Goal: Task Accomplishment & Management: Use online tool/utility

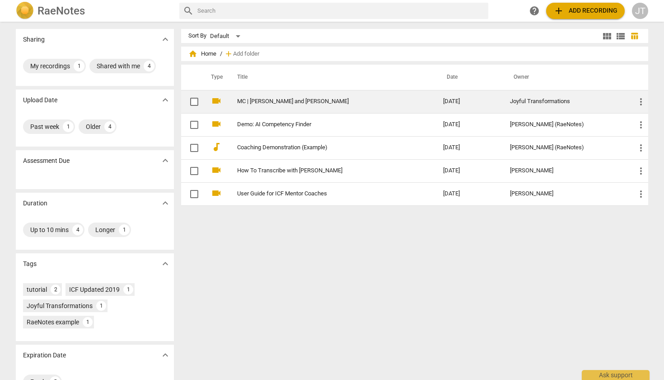
click at [274, 111] on td "MC | [PERSON_NAME] and [PERSON_NAME]" at bounding box center [331, 101] width 210 height 23
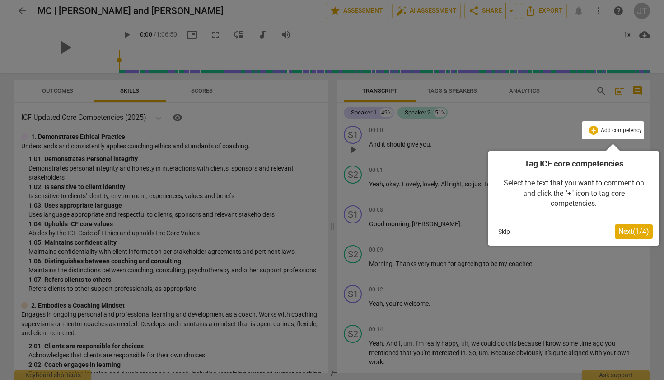
click at [506, 231] on button "Skip" at bounding box center [504, 232] width 19 height 14
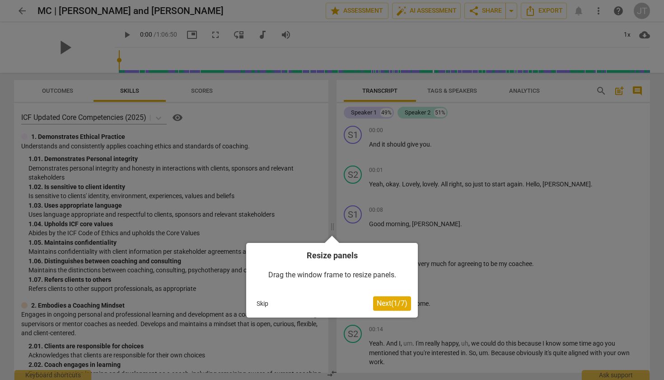
click at [263, 302] on button "Skip" at bounding box center [262, 303] width 19 height 14
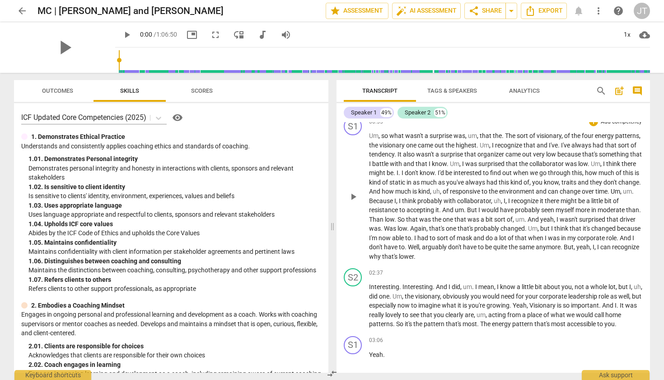
scroll to position [425, 0]
click at [590, 268] on div "+" at bounding box center [593, 272] width 9 height 9
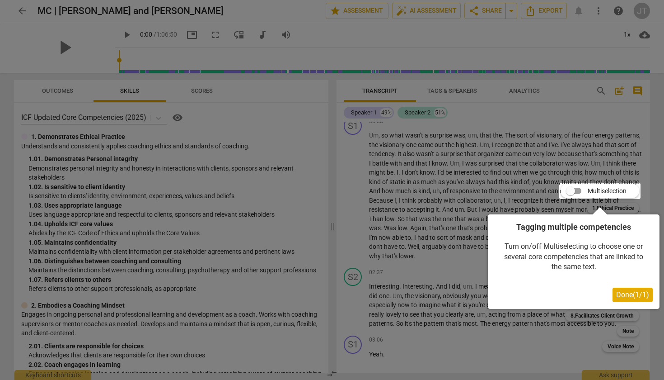
click at [619, 297] on span "Done ( 1 / 1 )" at bounding box center [632, 294] width 33 height 9
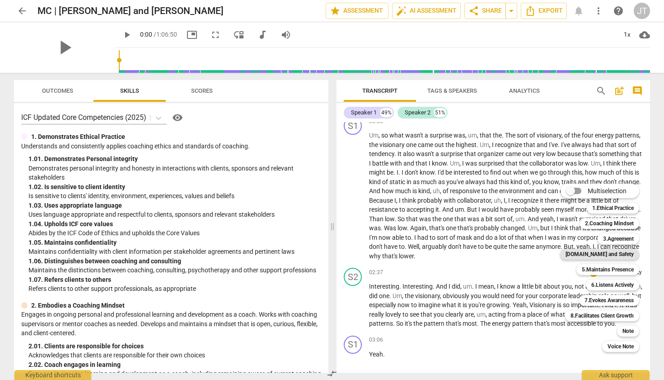
click at [597, 255] on b "[DOMAIN_NAME] and Safety" at bounding box center [600, 254] width 68 height 11
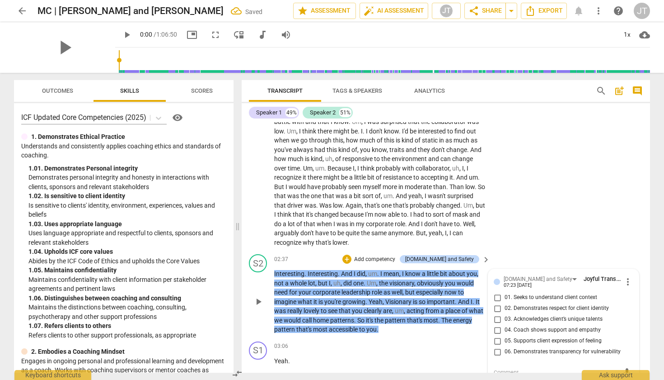
scroll to position [482, 0]
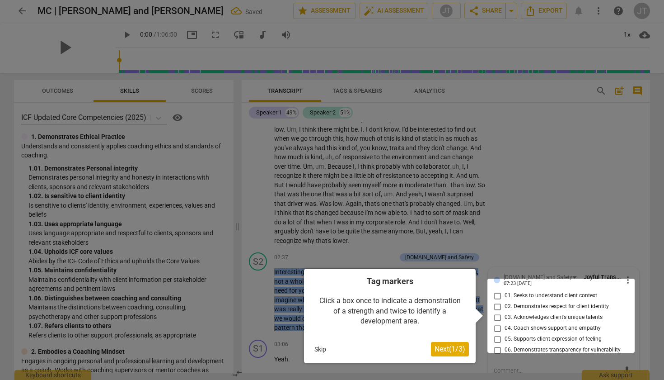
click at [320, 347] on button "Skip" at bounding box center [320, 349] width 19 height 14
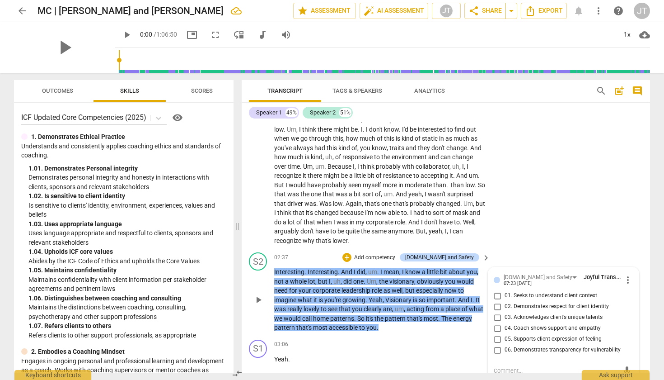
click at [498, 312] on input "03. Acknowledges client’s unique talents" at bounding box center [497, 317] width 14 height 11
checkbox input "true"
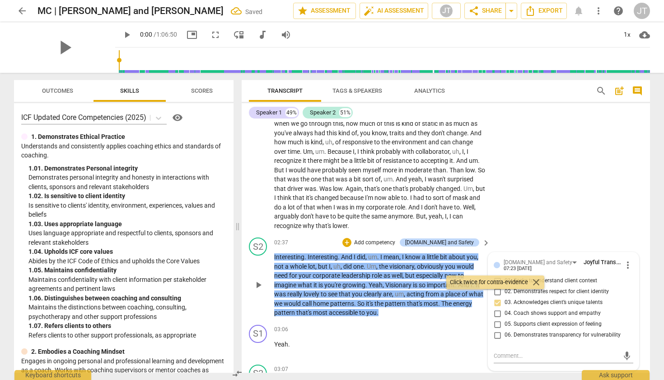
scroll to position [498, 0]
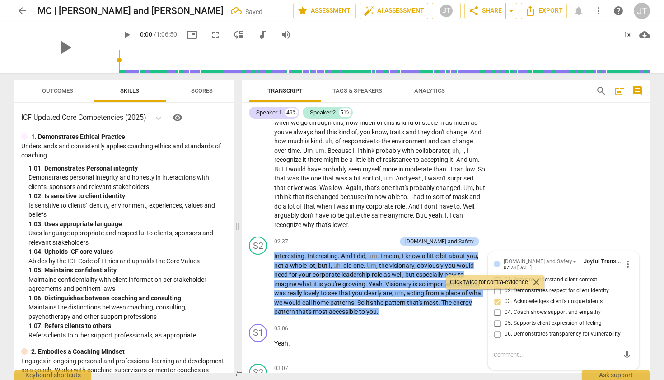
click at [537, 281] on span "close" at bounding box center [536, 282] width 11 height 11
click at [639, 209] on div "S1 play_arrow pause 00:55 + Add competency keyboard_arrow_right Um , so what wa…" at bounding box center [446, 138] width 409 height 189
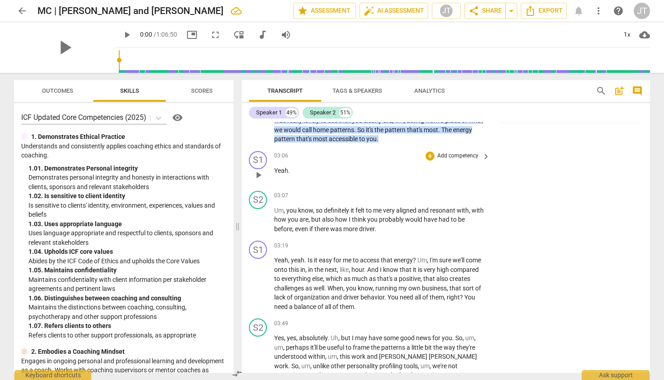
scroll to position [671, 0]
click at [437, 216] on p "Um , you know , so definitely it felt to me very aligned and resonant with , wi…" at bounding box center [379, 219] width 211 height 28
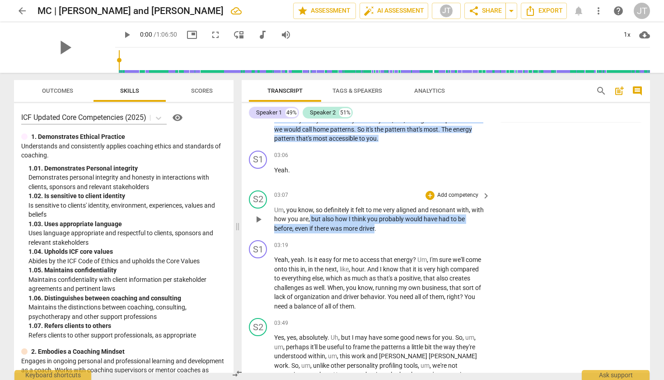
drag, startPoint x: 323, startPoint y: 209, endPoint x: 377, endPoint y: 216, distance: 54.7
click at [377, 216] on p "Um , you know , so definitely it felt to me very aligned and resonant with , wi…" at bounding box center [379, 219] width 211 height 28
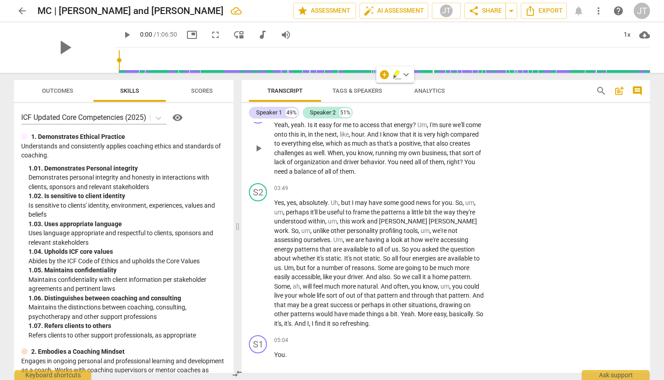
scroll to position [808, 0]
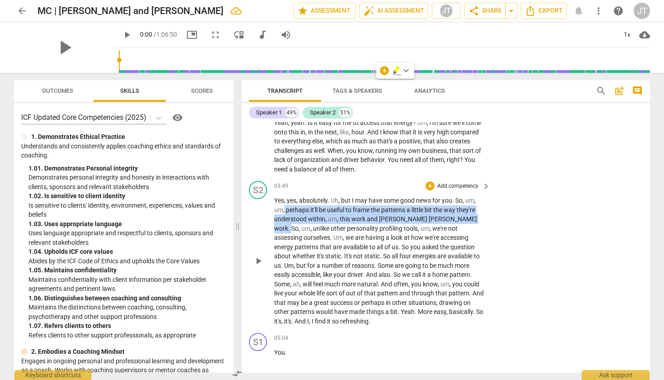
drag, startPoint x: 285, startPoint y: 200, endPoint x: 451, endPoint y: 207, distance: 166.0
click at [451, 207] on p "Yes , yes , absolutely . Uh , but I may have some good news for you . So , um ,…" at bounding box center [379, 261] width 211 height 130
click at [468, 199] on icon "button" at bounding box center [468, 199] width 3 height 4
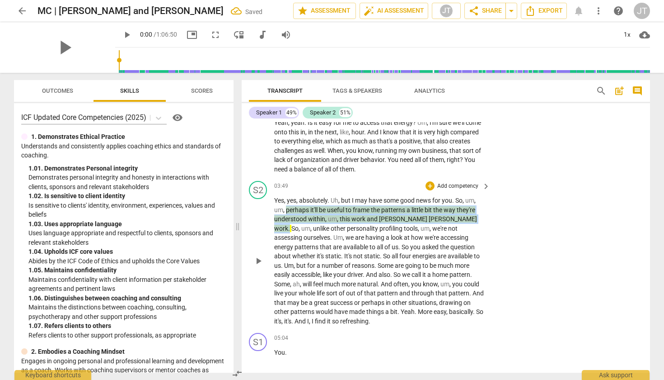
drag, startPoint x: 286, startPoint y: 199, endPoint x: 448, endPoint y: 207, distance: 162.4
click at [448, 207] on p "Yes , yes , absolutely . Uh , but I may have some good news for you . So , um ,…" at bounding box center [379, 261] width 211 height 130
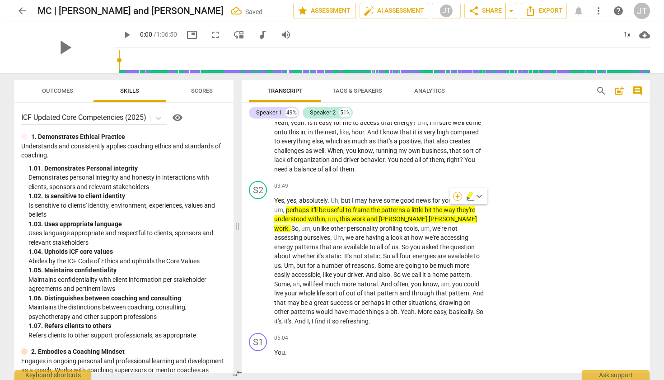
click at [458, 196] on div "+" at bounding box center [457, 196] width 9 height 9
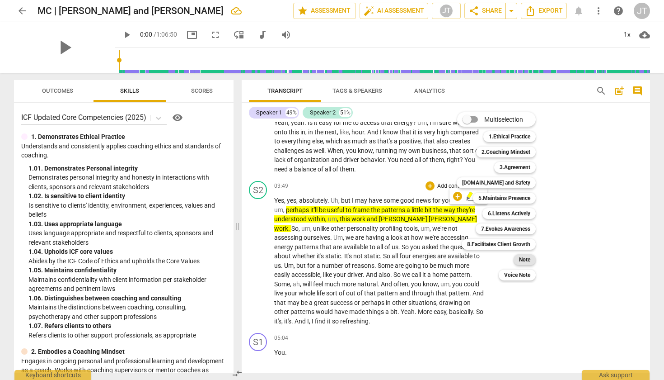
click at [523, 261] on b "Note" at bounding box center [524, 259] width 11 height 11
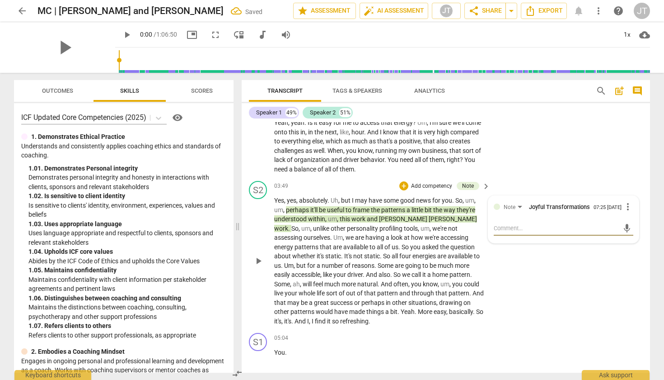
type textarea "A"
type textarea "As"
type textarea "Ask"
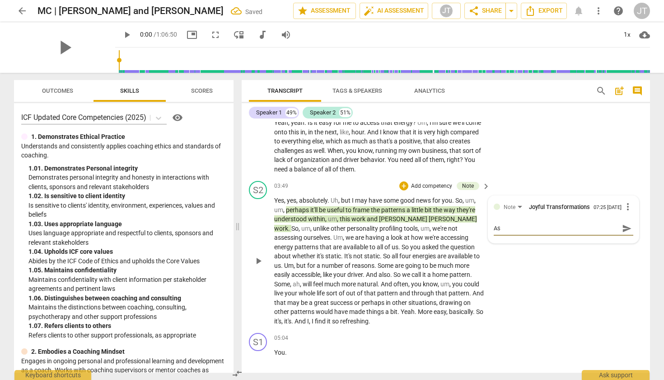
type textarea "Ask"
type textarea "Aski"
type textarea "Askin"
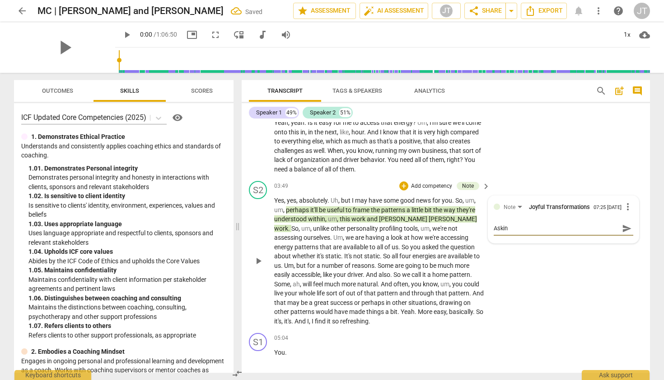
type textarea "Asking"
type textarea "Asking p"
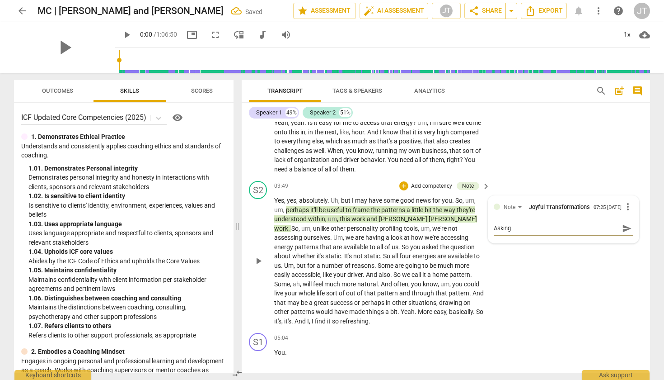
type textarea "Asking p"
type textarea "Asking pe"
type textarea "Asking per"
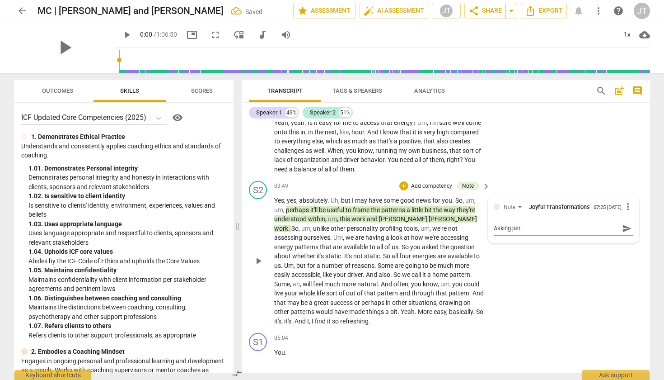
type textarea "Asking perm"
type textarea "Asking permi"
type textarea "Asking permis"
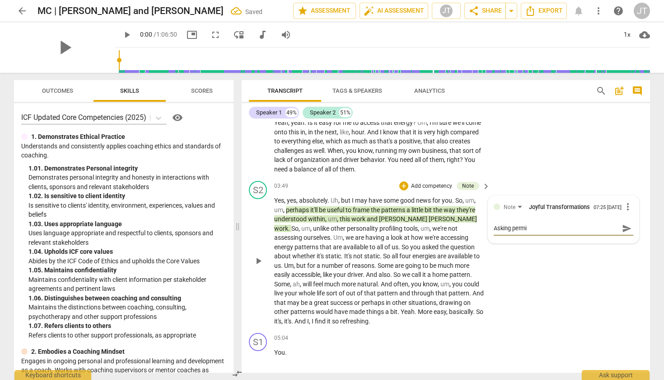
type textarea "Asking permis"
type textarea "Asking permiss"
type textarea "Asking permissi"
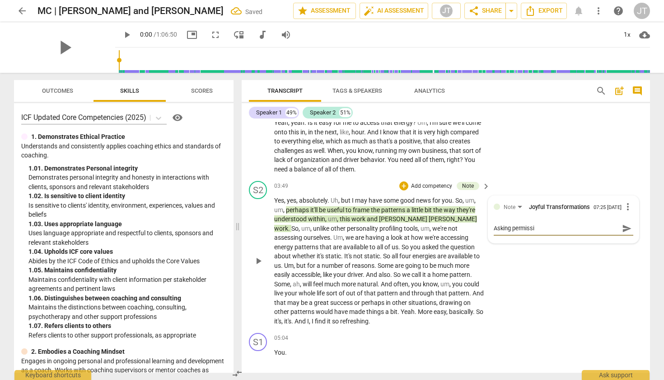
type textarea "Asking permissio"
type textarea "Asking permission"
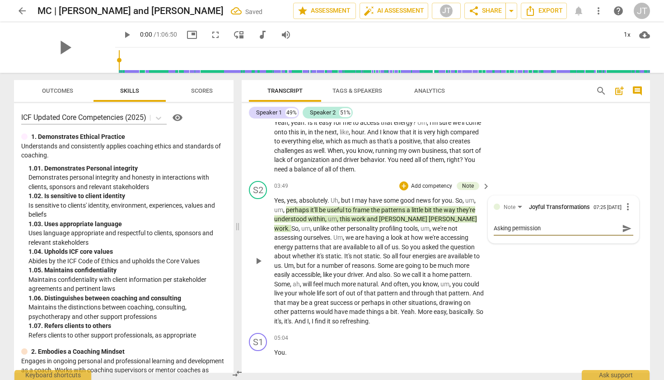
type textarea "Asking permission"
click at [534, 309] on div "S2 play_arrow pause 03:49 + Add competency Note keyboard_arrow_right Yes , yes …" at bounding box center [446, 253] width 409 height 152
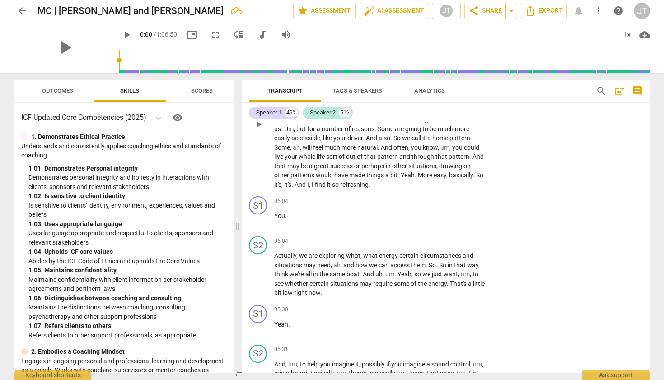
scroll to position [958, 0]
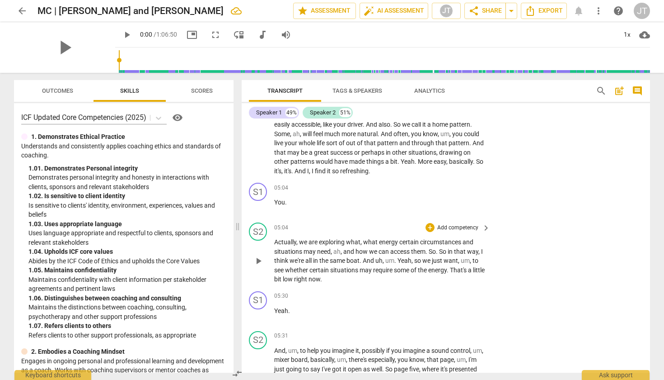
click at [274, 240] on div "play_arrow pause" at bounding box center [262, 260] width 23 height 41
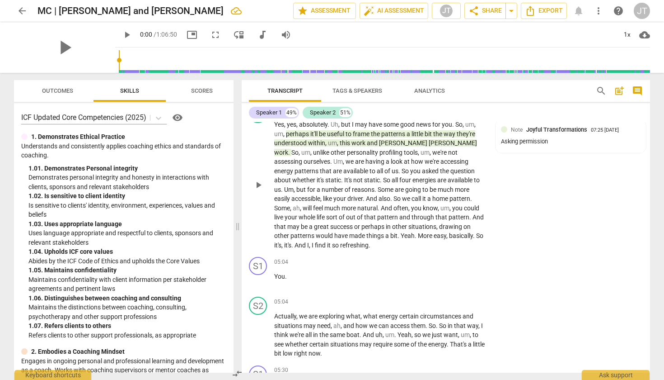
scroll to position [919, 0]
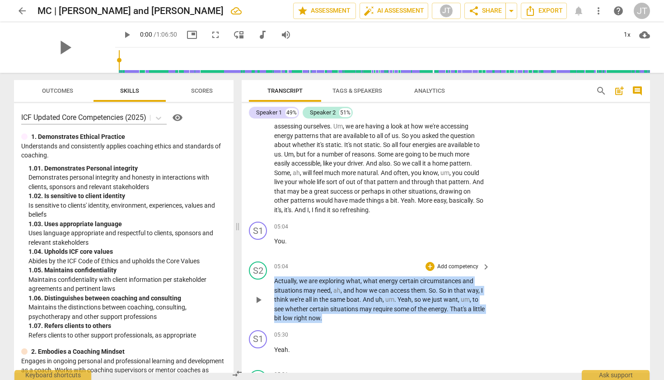
drag, startPoint x: 275, startPoint y: 269, endPoint x: 363, endPoint y: 307, distance: 96.2
click at [363, 307] on p "Actually , we are exploring what , what energy certain circumstances and situat…" at bounding box center [379, 299] width 211 height 47
click at [354, 294] on icon "button" at bounding box center [354, 294] width 3 height 4
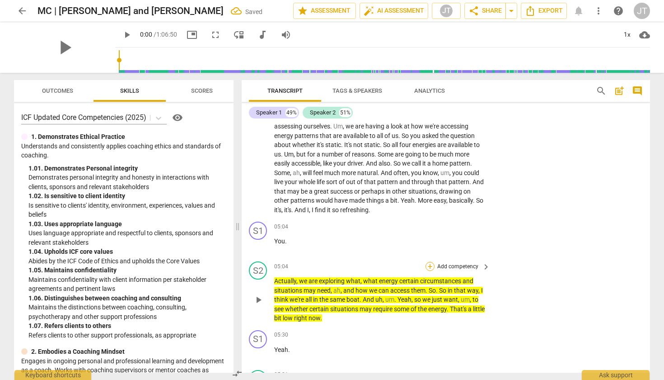
click at [430, 262] on div "+" at bounding box center [430, 266] width 9 height 9
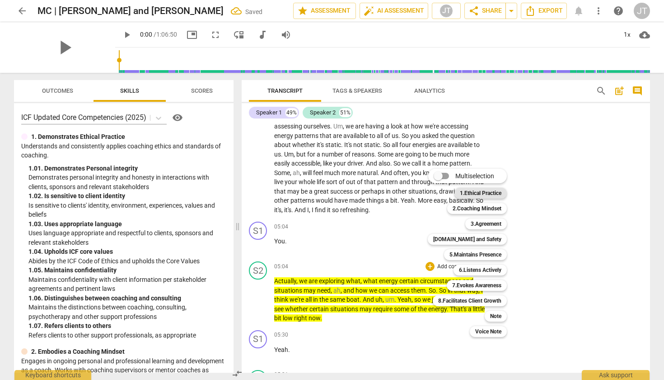
click at [489, 195] on b "1.Ethical Practice" at bounding box center [481, 193] width 42 height 11
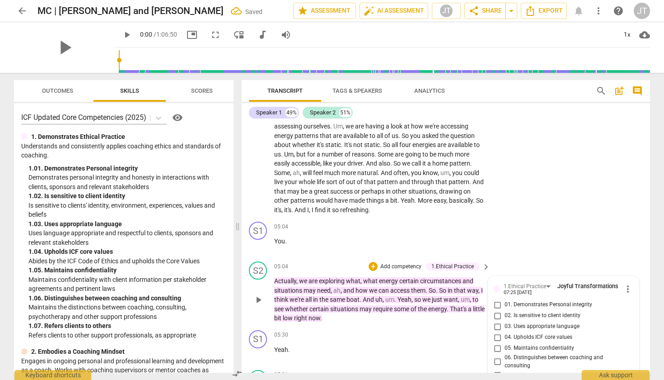
scroll to position [1048, 0]
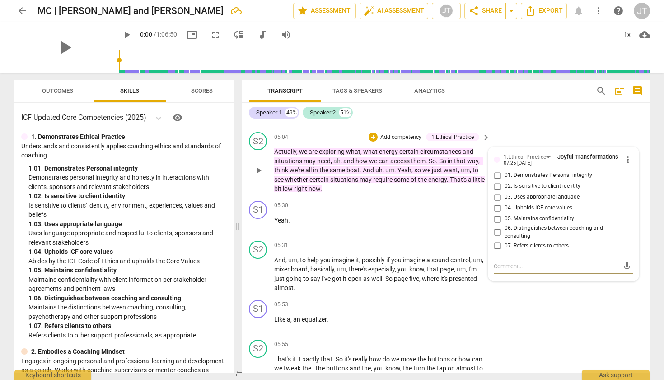
click at [496, 227] on input "06. Distinguishes between coaching and consulting" at bounding box center [497, 232] width 14 height 11
checkbox input "true"
click at [484, 132] on span "keyboard_arrow_right" at bounding box center [486, 137] width 11 height 11
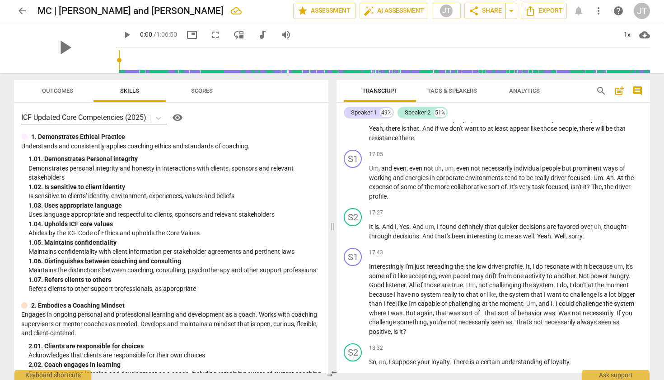
scroll to position [2737, 0]
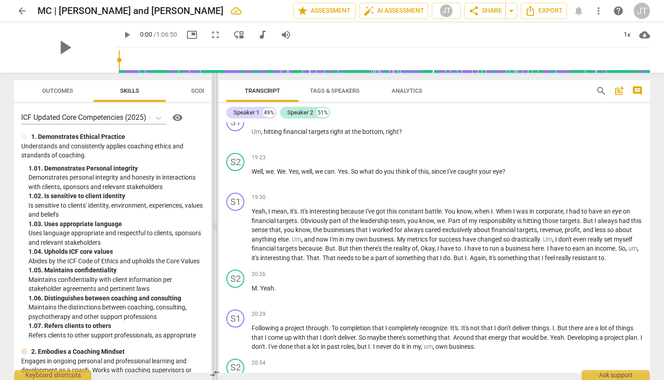
drag, startPoint x: 334, startPoint y: 226, endPoint x: 216, endPoint y: 223, distance: 117.6
click at [216, 223] on span at bounding box center [214, 226] width 5 height 307
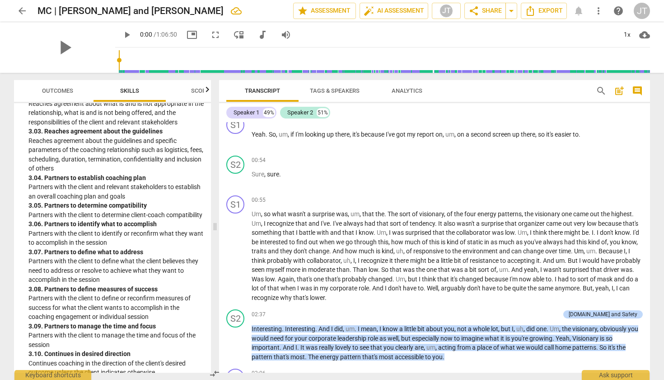
scroll to position [189, 0]
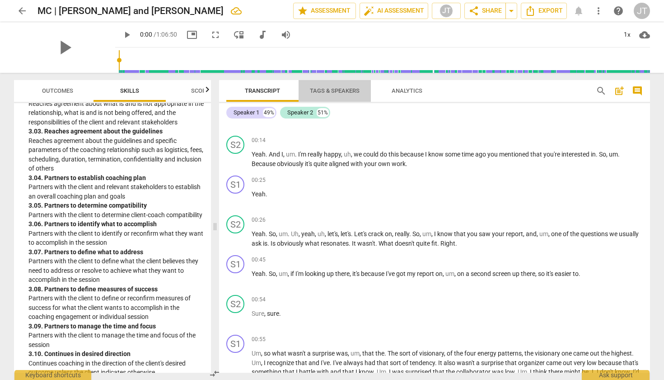
click at [359, 90] on span "Tags & Speakers" at bounding box center [335, 90] width 50 height 7
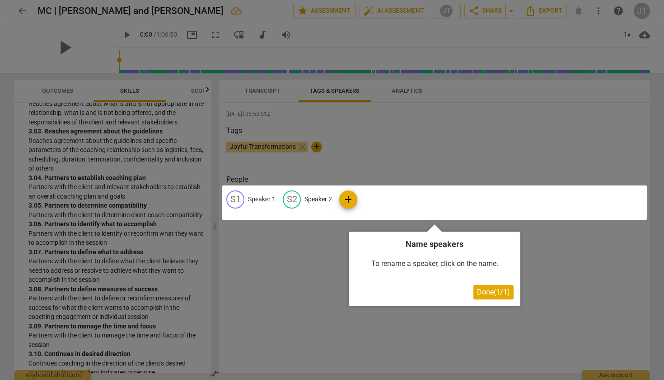
click at [487, 291] on span "Done ( 1 / 1 )" at bounding box center [493, 291] width 33 height 9
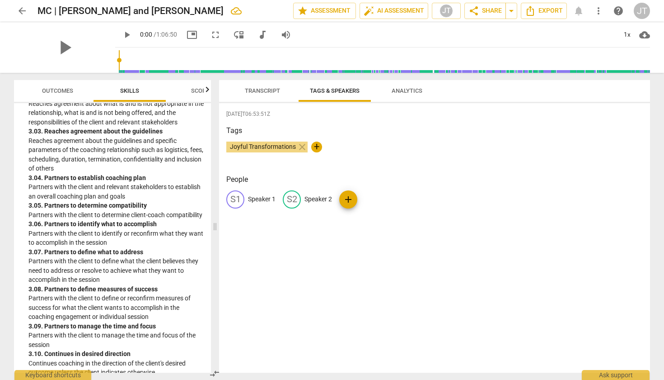
click at [246, 88] on span "Transcript" at bounding box center [262, 90] width 35 height 7
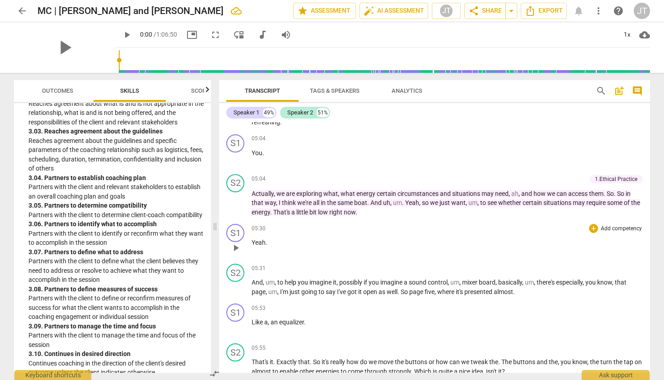
scroll to position [789, 0]
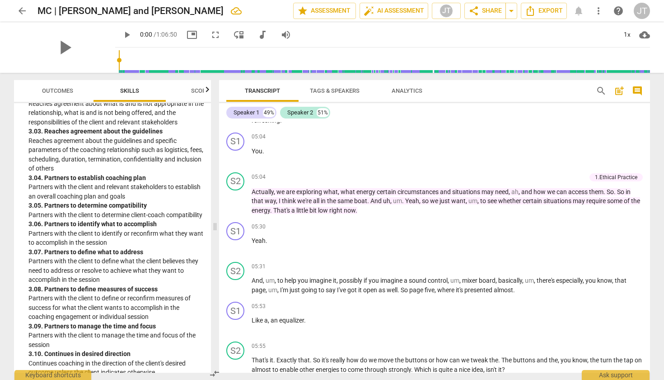
click at [205, 225] on div "ICF Updated Core Competencies (2025) visibility 1. Demonstrates Ethical Practic…" at bounding box center [112, 237] width 197 height 269
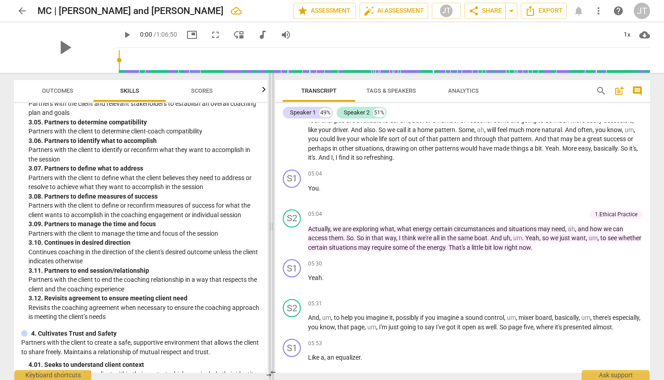
drag, startPoint x: 213, startPoint y: 226, endPoint x: 269, endPoint y: 217, distance: 57.3
click at [269, 217] on span at bounding box center [271, 226] width 5 height 307
click at [579, 210] on p "Add competency" at bounding box center [564, 214] width 43 height 8
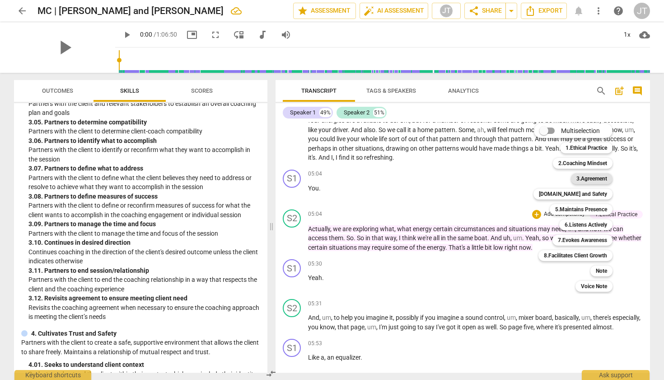
click at [587, 180] on b "3.Agreement" at bounding box center [592, 178] width 31 height 11
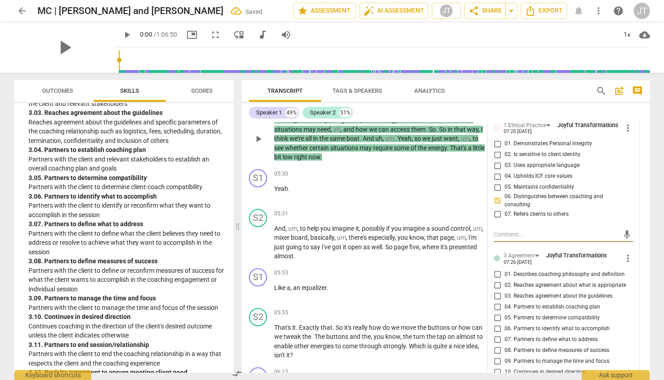
scroll to position [1095, 0]
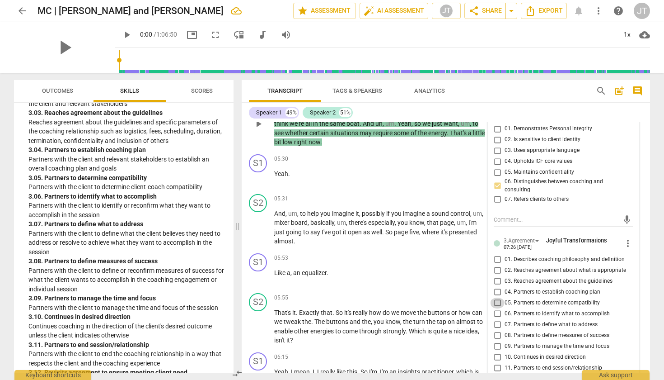
click at [495, 297] on input "05. Partners to determine compatibility" at bounding box center [497, 302] width 14 height 11
checkbox input "true"
click at [498, 308] on input "06. Partners to identify what to accomplish" at bounding box center [497, 313] width 14 height 11
checkbox input "true"
click at [498, 319] on input "07. Partners to define what to address" at bounding box center [497, 324] width 14 height 11
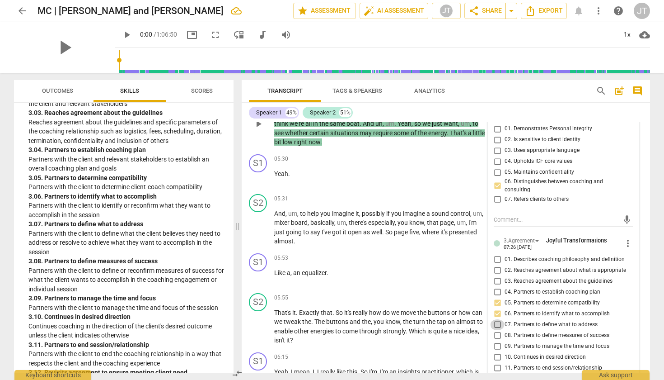
checkbox input "true"
click at [451, 264] on div "05:53 + Add competency keyboard_arrow_right Like a , an equalizer ." at bounding box center [382, 269] width 217 height 33
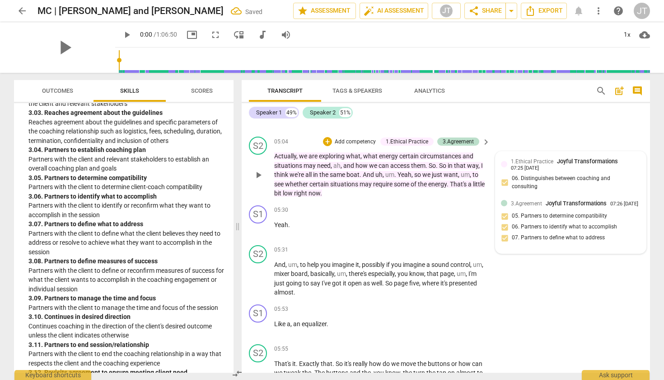
scroll to position [1013, 0]
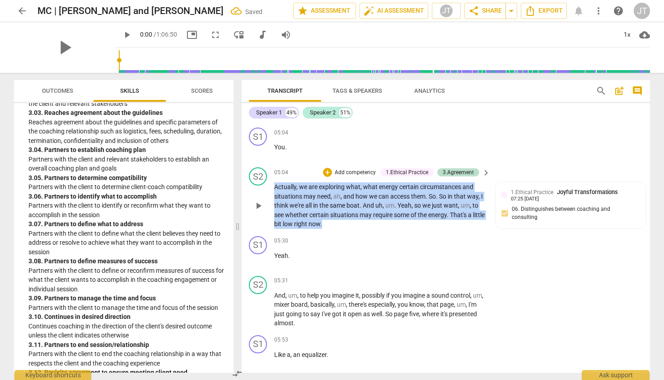
drag, startPoint x: 357, startPoint y: 211, endPoint x: 273, endPoint y: 174, distance: 91.6
click at [273, 174] on div "S2 play_arrow pause 05:04 + Add competency 1.Ethical Practice 3.Agreement keybo…" at bounding box center [446, 198] width 409 height 69
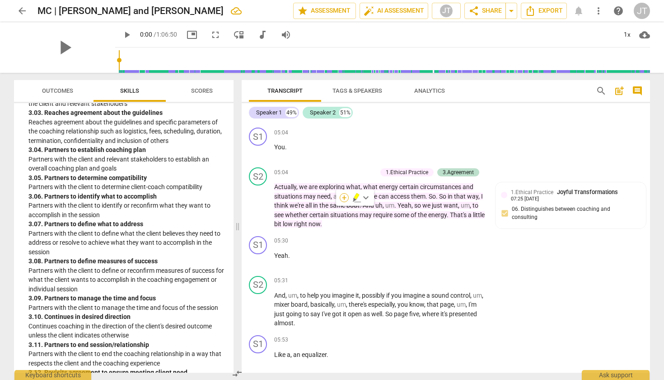
click at [341, 199] on div "+" at bounding box center [344, 197] width 9 height 9
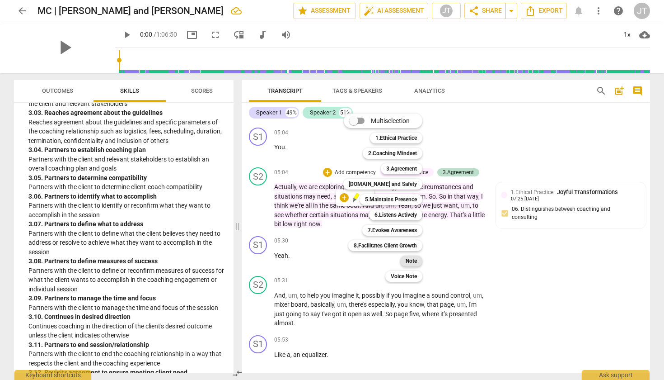
click at [416, 263] on b "Note" at bounding box center [411, 260] width 11 height 11
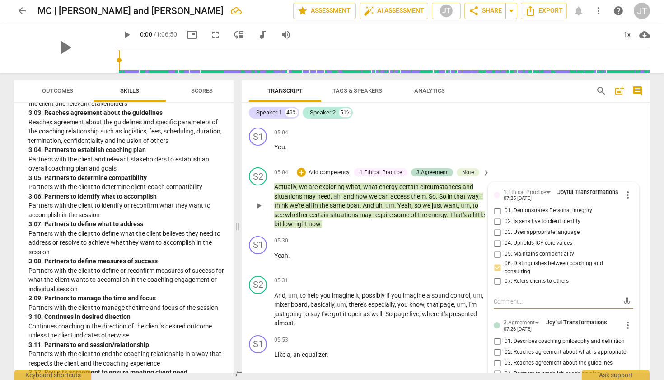
type textarea "'"
type textarea "'o"
type textarea "'on"
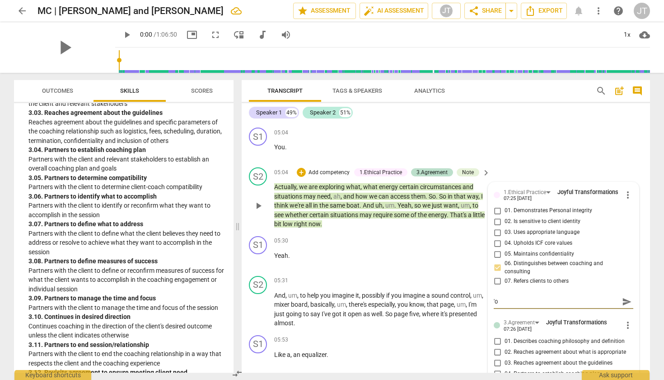
type textarea "'on"
type textarea "'on t"
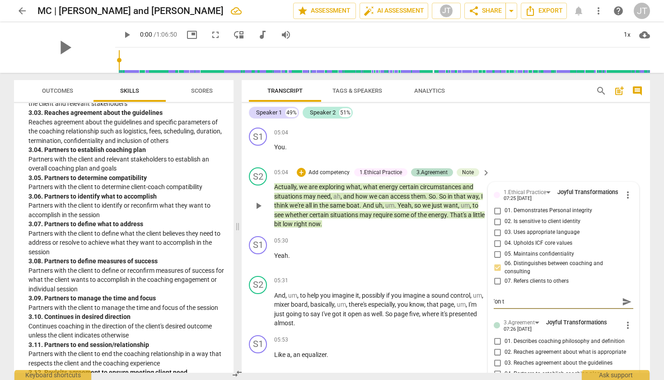
type textarea "'on th"
type textarea "'on the"
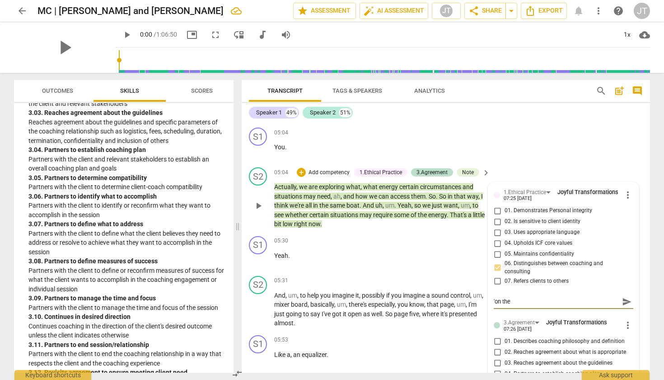
type textarea "'on the"
type textarea "'on the s"
type textarea "'on the sa"
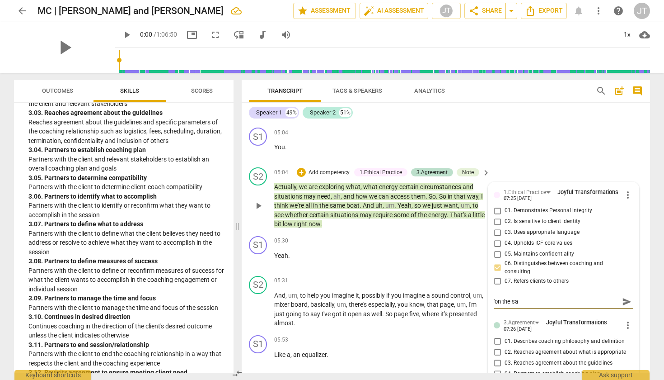
type textarea "'on the [PERSON_NAME]"
type textarea "'on the same"
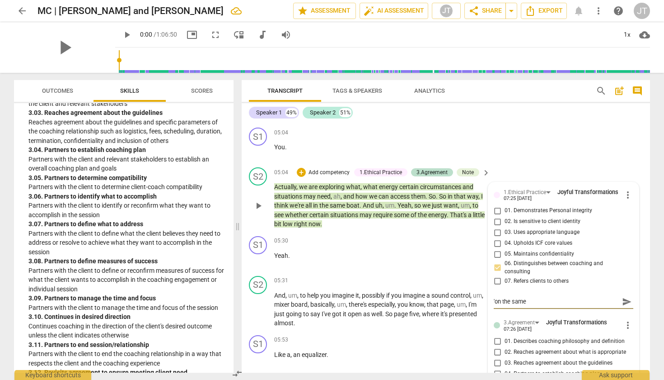
type textarea "'on the same"
type textarea "'on the same b"
type textarea "'on the same bo"
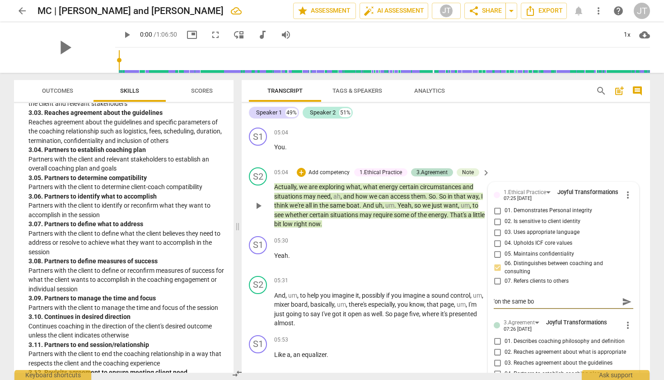
type textarea "'on the same boa"
type textarea "'on the same boat"
type textarea "'on the same boat'"
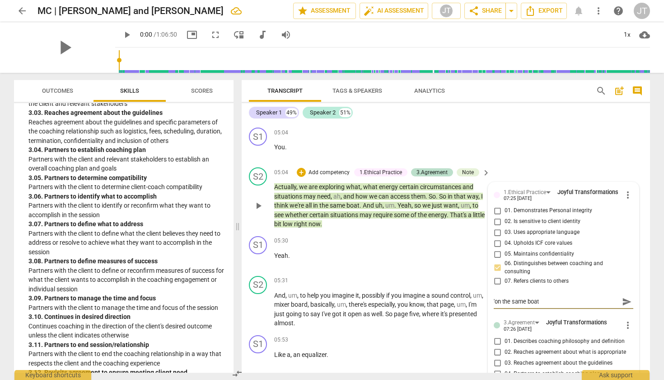
type textarea "'on the same boat'"
type textarea "'on the same boat' |"
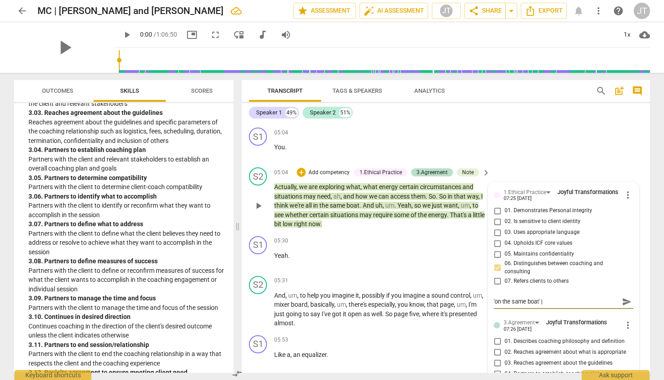
type textarea "'on the same boat' |"
type textarea "'on the same boat' | a"
type textarea "'on the same boat' | as"
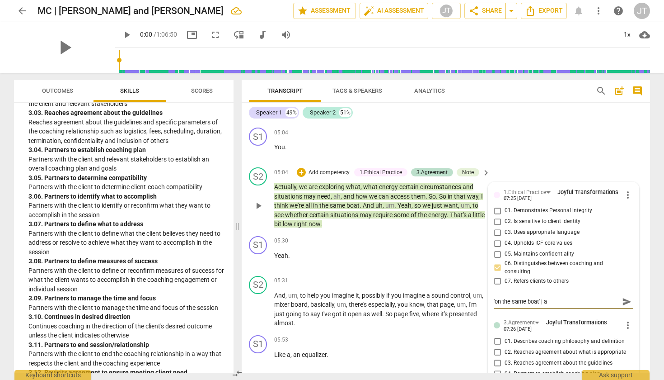
type textarea "'on the same boat' | as"
type textarea "'on the same boat' | ask"
type textarea "'on the same boat' | aski"
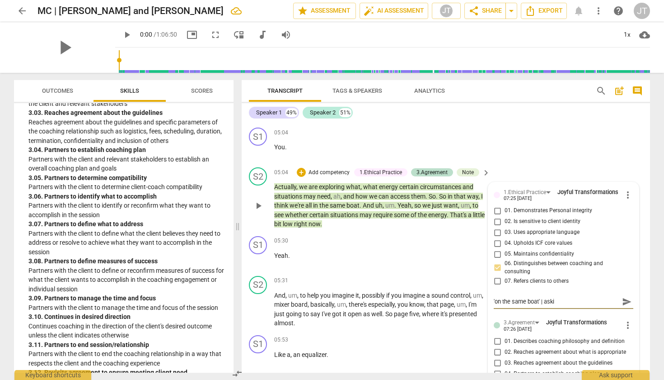
type textarea "'on the same boat' | askin"
type textarea "'on the same boat' | asking"
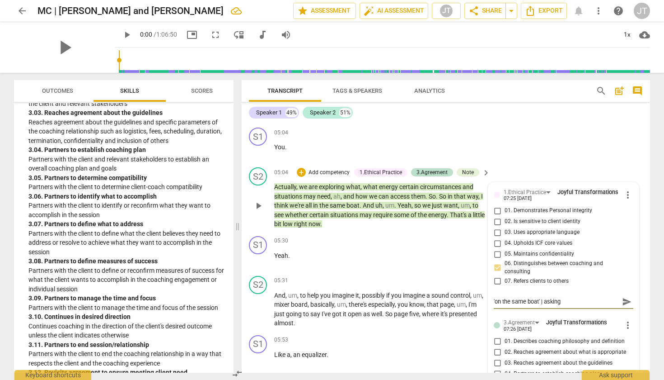
type textarea "'on the same boat' | asking"
type textarea "'on the same boat' | asking t"
type textarea "'on the same boat' | asking th"
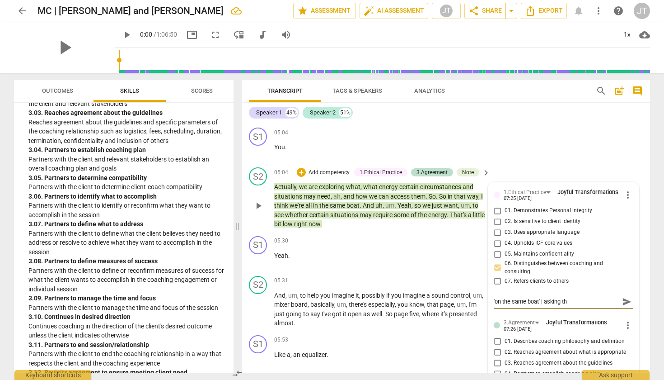
type textarea "'on the same boat' | asking the"
type textarea "'on the same boat' | asking the c"
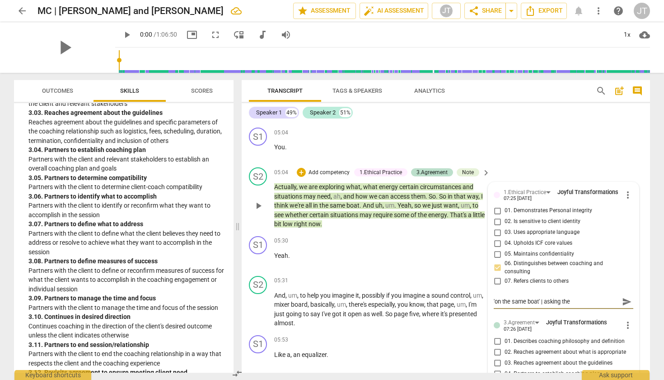
type textarea "'on the same boat' | asking the c"
type textarea "'on the same boat' | asking the cl"
type textarea "'on the same boat' | asking the cli"
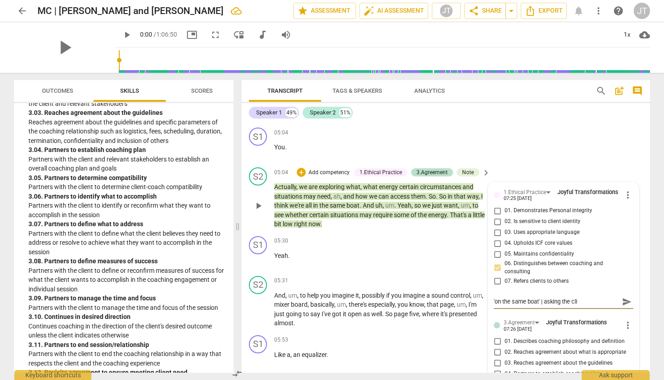
type textarea "'on the same boat' | asking the clie"
type textarea "'on the same boat' | asking the clien"
type textarea "'on the same boat' | asking the client"
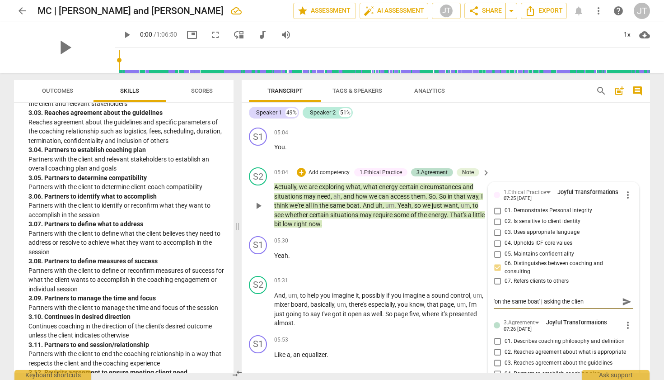
type textarea "'on the same boat' | asking the client"
type textarea "'on the same boat' | asking the client w"
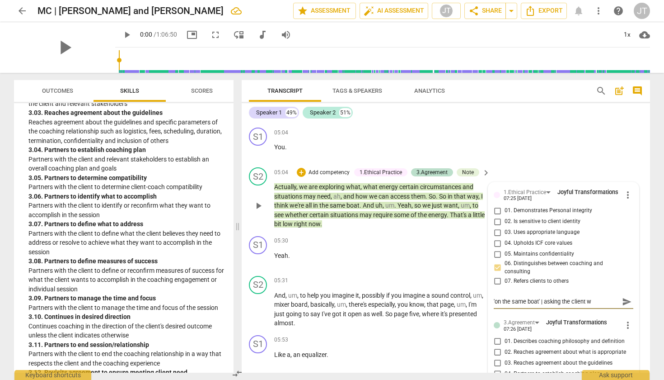
type textarea "'on the same boat' | asking the client wh"
type textarea "'on the same boat' | asking the client wha"
type textarea "'on the same boat' | asking the client what"
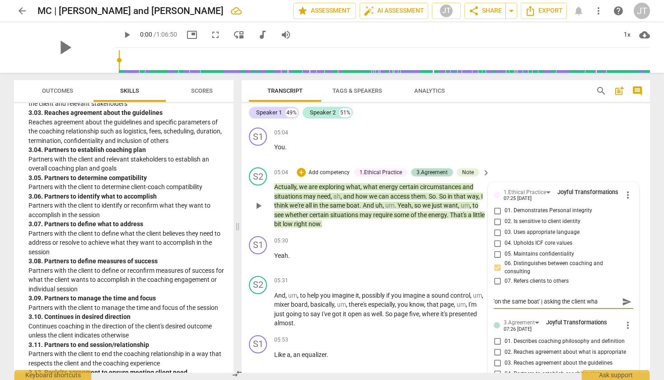
type textarea "'on the same boat' | asking the client what"
type textarea "'on the same boat' | asking the client what s"
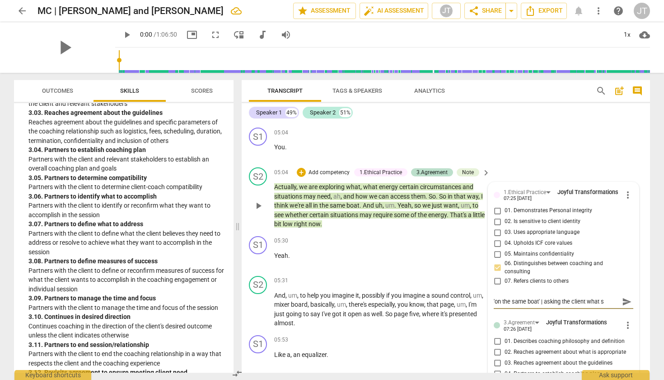
type textarea "'on the same boat' | asking the client what sh"
type textarea "'on the same boat' | asking the client what she"
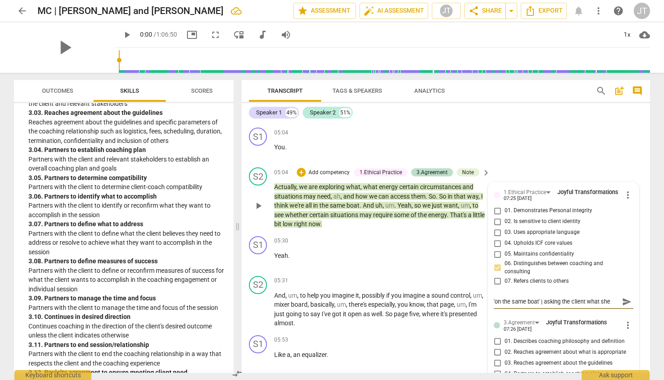
type textarea "'on the same boat' | asking the client what she"
type textarea "'on the same boat' | asking the client what she n"
type textarea "'on the same boat' | asking the client what she ne"
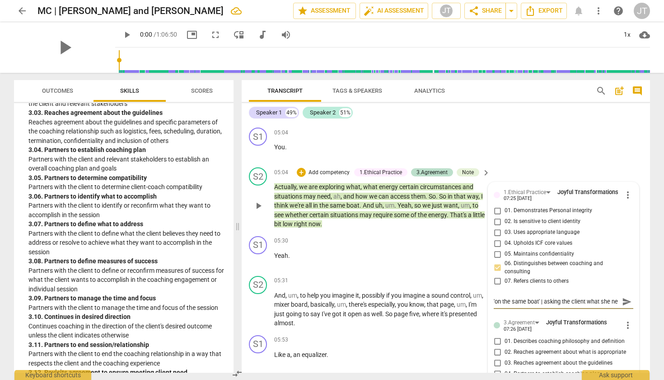
scroll to position [8, 0]
type textarea "'on the same boat' | asking the client what she nee"
type textarea "'on the same boat' | asking the client what she need"
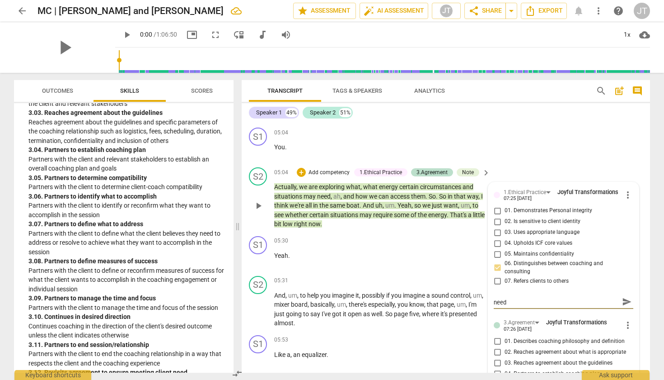
type textarea "'on the same boat' | asking the client what she needs"
type textarea "'on the same boat' | asking the client what she needs a"
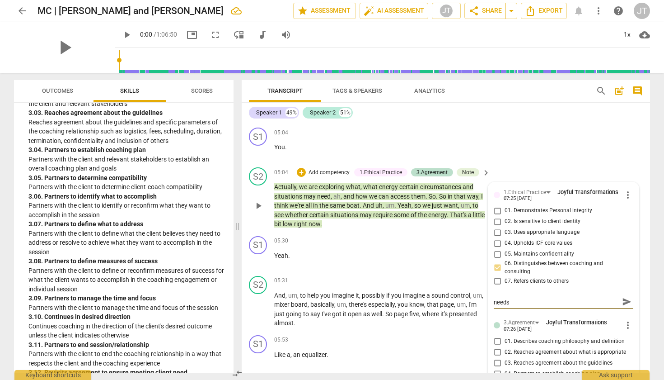
type textarea "'on the same boat' | asking the client what she needs a"
type textarea "'on the same boat' | asking the client what she needs ab"
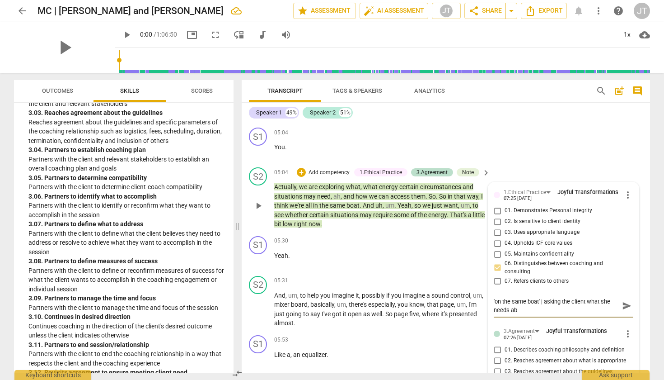
type textarea "'on the same boat' | asking the client what she needs abo"
type textarea "'on the same boat' | asking the client what she needs abou"
type textarea "'on the same boat' | asking the client what she needs about"
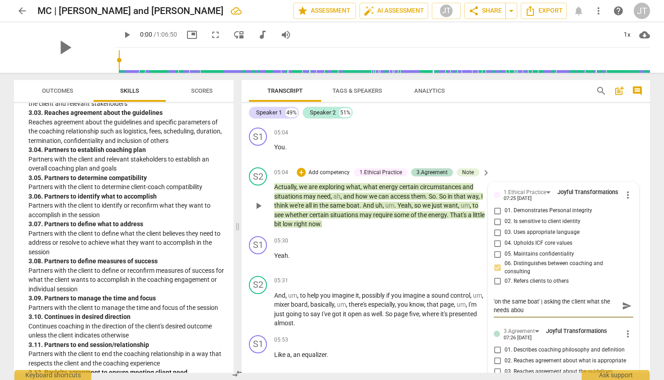
type textarea "'on the same boat' | asking the client what she needs about"
type textarea "'on the same boat' | asking the client what she needs about t"
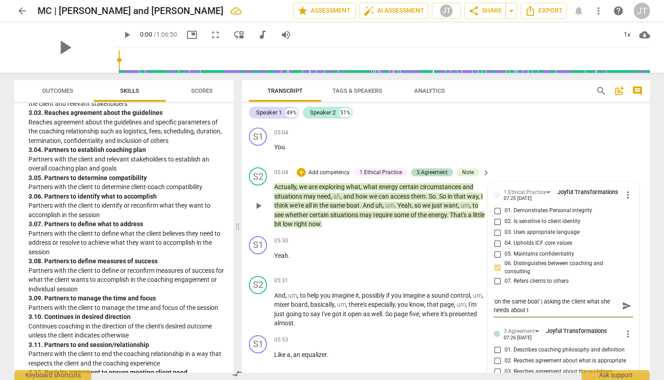
type textarea "'on the same boat' | asking the client what she needs about th"
type textarea "'on the same boat' | asking the client what she needs about the"
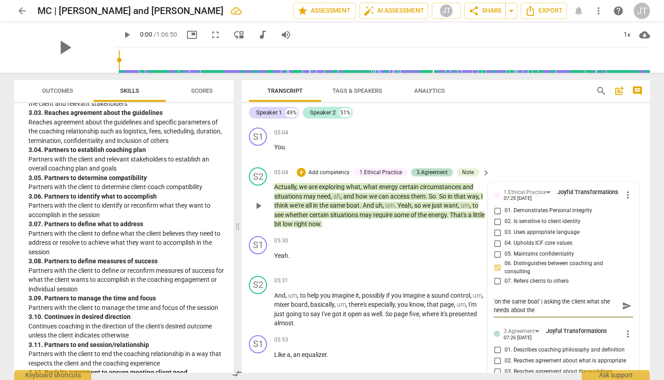
type textarea "'on the same boat' | asking the client what she needs about the"
type textarea "'on the same boat' | asking the client what she needs about the s"
type textarea "'on the same boat' | asking the client what she needs about the se"
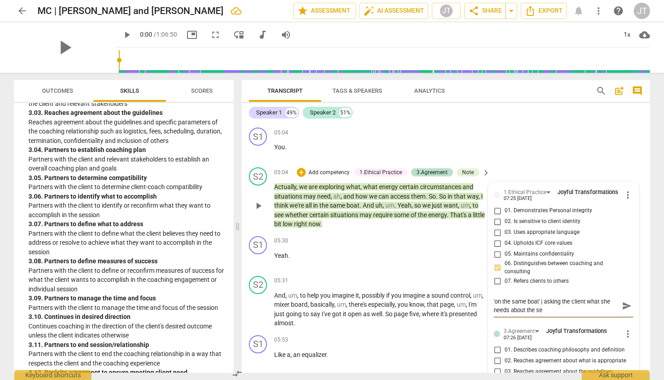
type textarea "'on the same boat' | asking the client what she needs about the ses"
type textarea "'on the same boat' | asking the client what she needs about the sess"
type textarea "'on the same boat' | asking the client what she needs about the sessi"
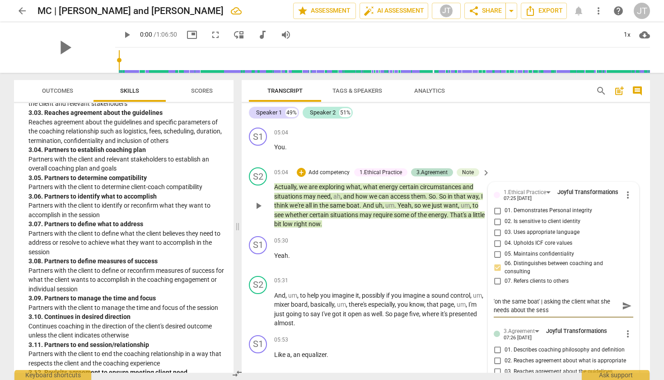
type textarea "'on the same boat' | asking the client what she needs about the sessi"
type textarea "'on the same boat' | asking the client what she needs about the sessio"
type textarea "'on the same boat' | asking the client what she needs about the session"
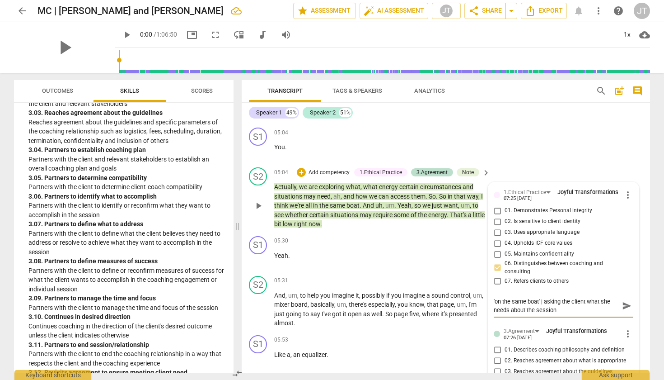
click at [628, 301] on span "send" at bounding box center [627, 306] width 10 height 10
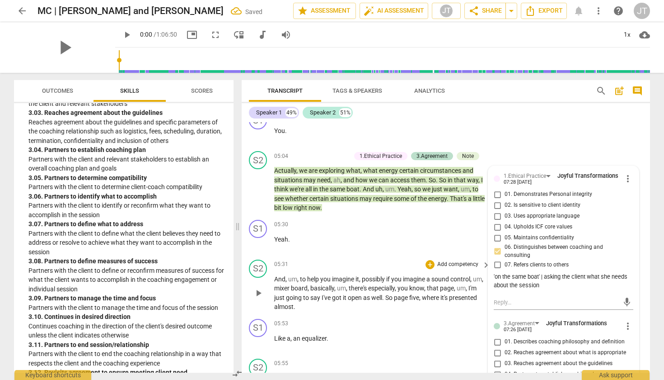
scroll to position [1042, 0]
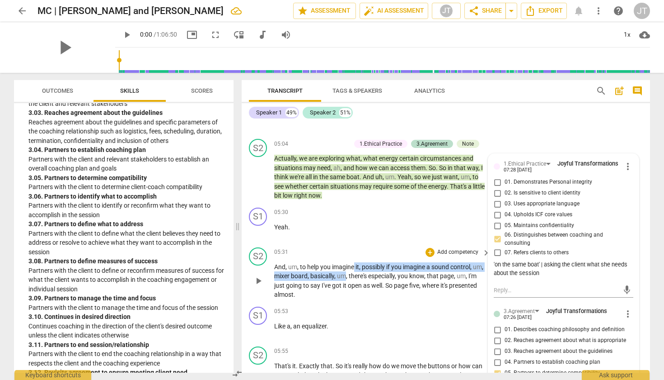
drag, startPoint x: 354, startPoint y: 250, endPoint x: 359, endPoint y: 259, distance: 10.5
click at [359, 262] on p "And , um , to help you imagine it , possibly if you imagine a sound control , u…" at bounding box center [379, 280] width 211 height 37
click at [379, 247] on icon "button" at bounding box center [378, 247] width 5 height 6
drag, startPoint x: 329, startPoint y: 251, endPoint x: 362, endPoint y: 260, distance: 33.3
click at [362, 262] on p "And , um , to help you imagine it , possibly if you imagine a sound control , u…" at bounding box center [379, 280] width 211 height 37
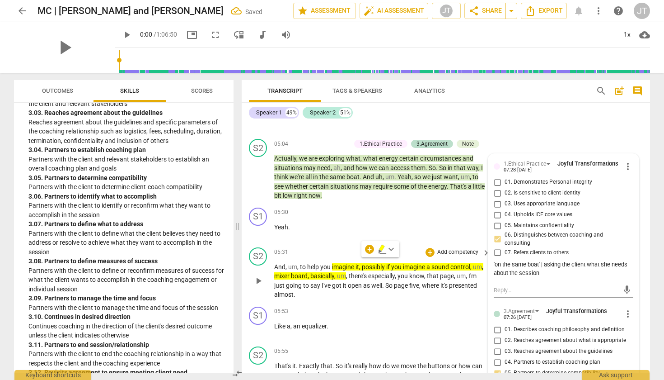
click at [426, 248] on div "+ Add competency" at bounding box center [453, 252] width 54 height 9
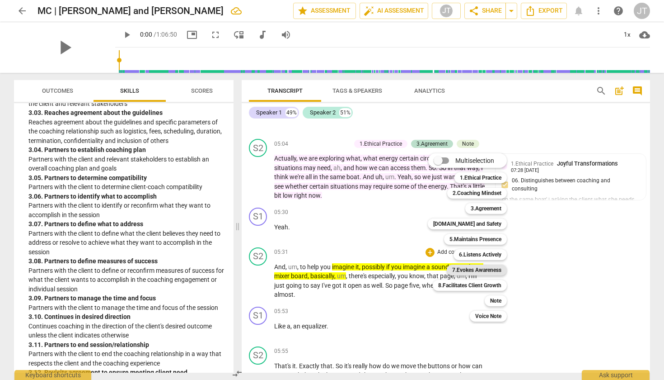
click at [478, 268] on b "7.Evokes Awareness" at bounding box center [476, 269] width 49 height 11
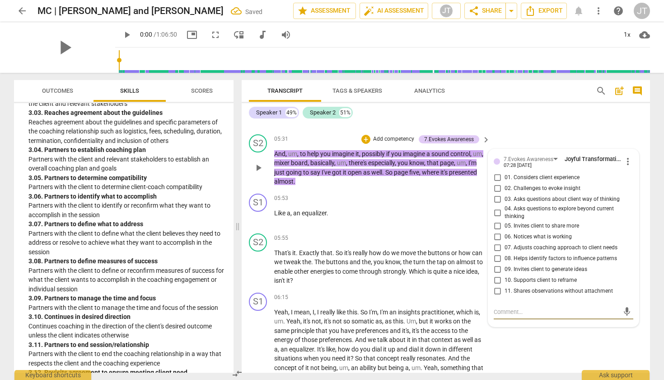
scroll to position [1144, 0]
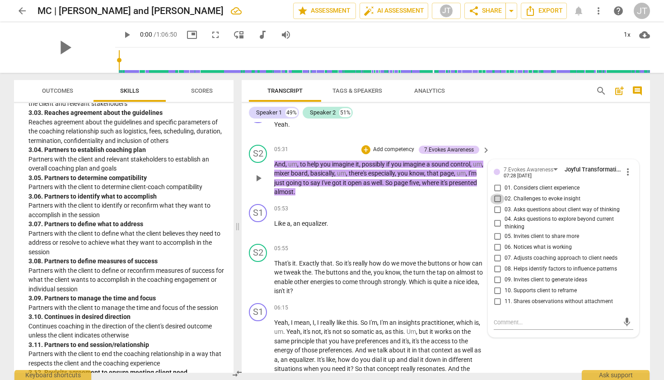
click at [496, 193] on input "02. Challenges to evoke insight" at bounding box center [497, 198] width 14 height 11
checkbox input "true"
click at [515, 318] on textarea at bounding box center [556, 322] width 125 height 9
type textarea "g"
type textarea "go"
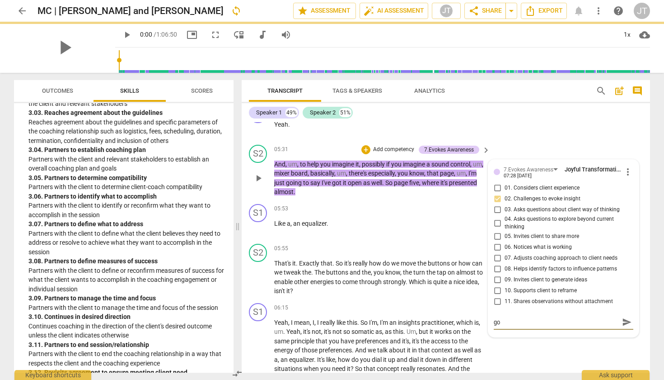
type textarea "goo"
type textarea "good"
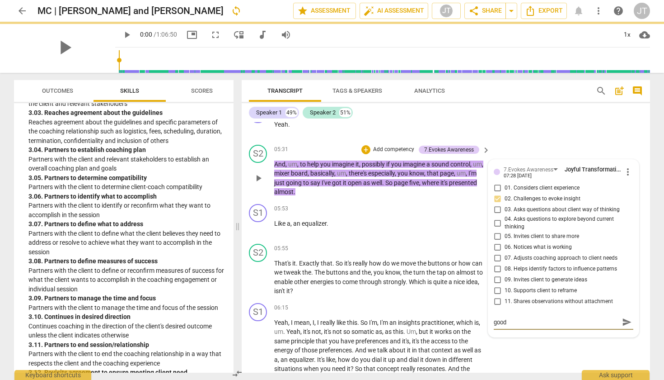
type textarea "good"
type textarea "good u"
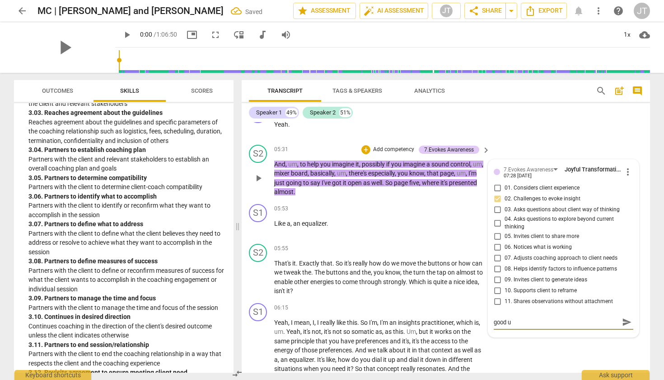
type textarea "good us"
click at [626, 317] on span "send" at bounding box center [627, 322] width 10 height 10
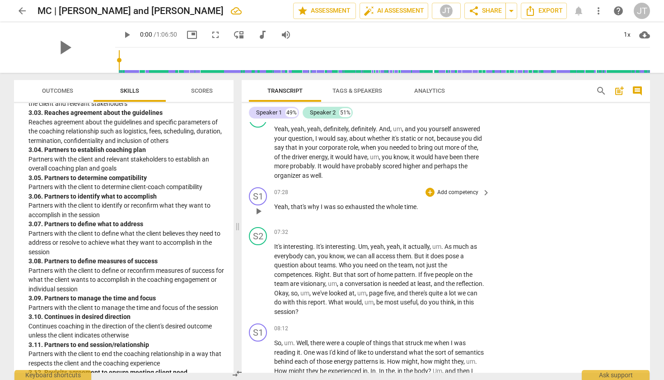
scroll to position [1443, 0]
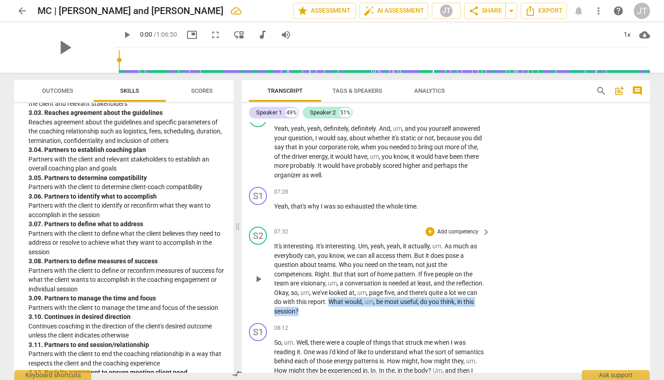
drag, startPoint x: 360, startPoint y: 287, endPoint x: 366, endPoint y: 301, distance: 15.2
click at [366, 301] on p "It's interesting . It's interesting . Um , yeah , yeah , it actually , um . As …" at bounding box center [379, 278] width 211 height 74
click at [355, 288] on icon "button" at bounding box center [355, 286] width 9 height 11
drag, startPoint x: 360, startPoint y: 287, endPoint x: 366, endPoint y: 297, distance: 11.8
click at [366, 297] on p "It's interesting . It's interesting . Um , yeah , yeah , it actually , um . As …" at bounding box center [379, 278] width 211 height 74
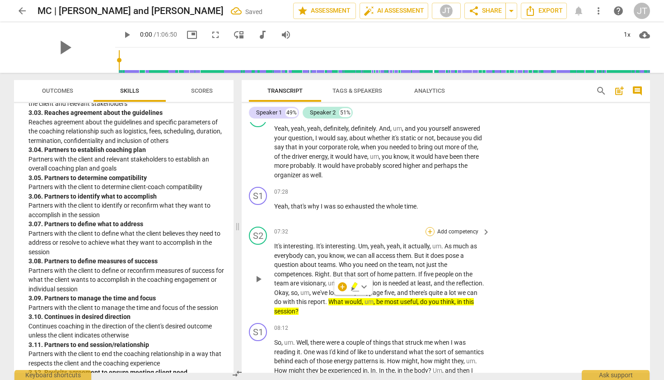
click at [428, 227] on div "+" at bounding box center [430, 231] width 9 height 9
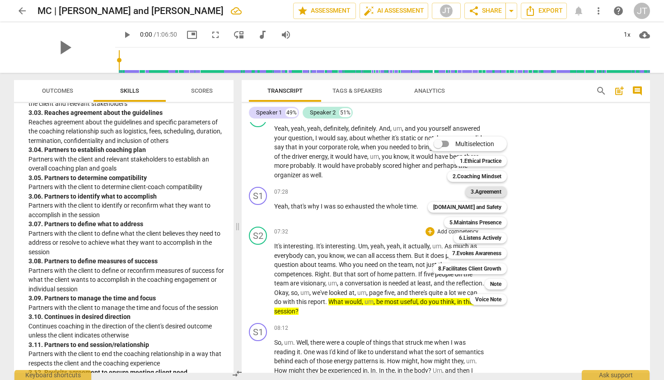
click at [484, 192] on b "3.Agreement" at bounding box center [486, 191] width 31 height 11
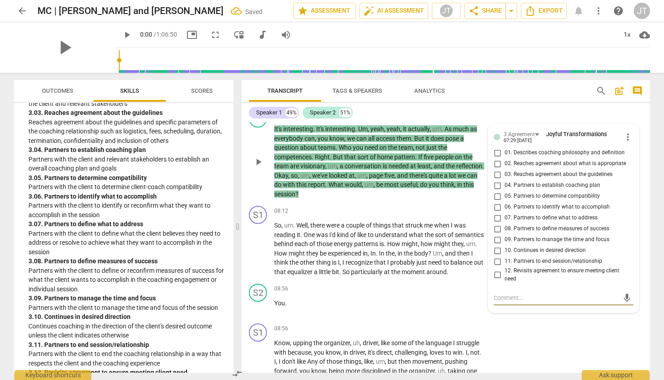
scroll to position [1560, 0]
click at [497, 159] on input "02. Reaches agreement about what is appropriate" at bounding box center [497, 164] width 14 height 11
click at [498, 213] on input "07. Partners to define what to address" at bounding box center [497, 218] width 14 height 11
click at [496, 213] on input "07. Partners to define what to address" at bounding box center [497, 218] width 14 height 11
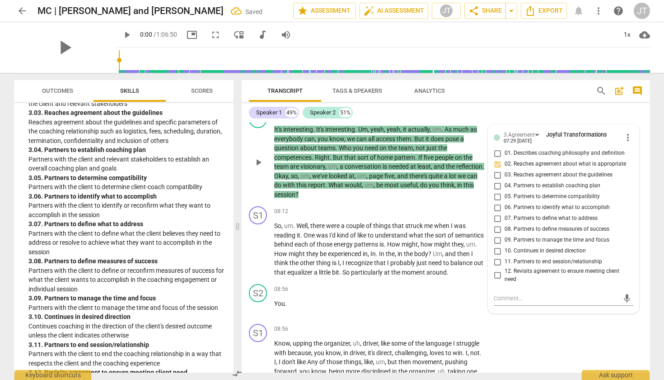
click at [496, 213] on input "07. Partners to define what to address" at bounding box center [497, 218] width 14 height 11
click at [450, 299] on p "You ." at bounding box center [379, 303] width 211 height 9
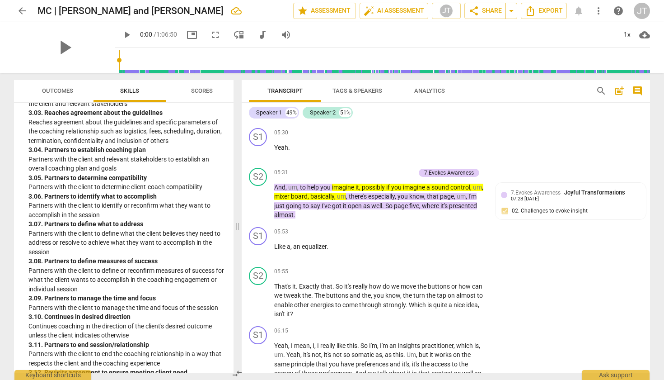
scroll to position [1088, 0]
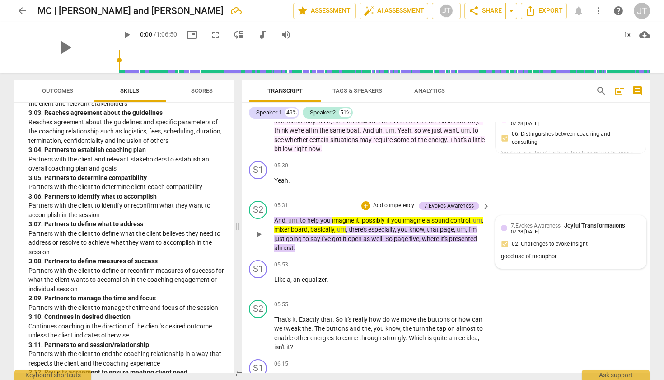
click at [524, 229] on div "07:28 [DATE]" at bounding box center [525, 232] width 28 height 6
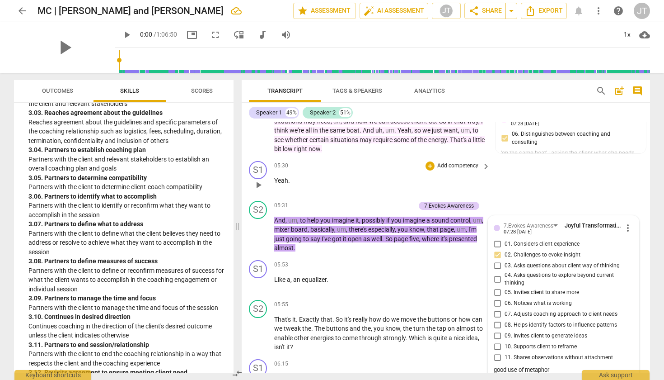
click at [517, 165] on div "S1 play_arrow pause 05:30 + Add competency keyboard_arrow_right Yeah ." at bounding box center [446, 177] width 409 height 40
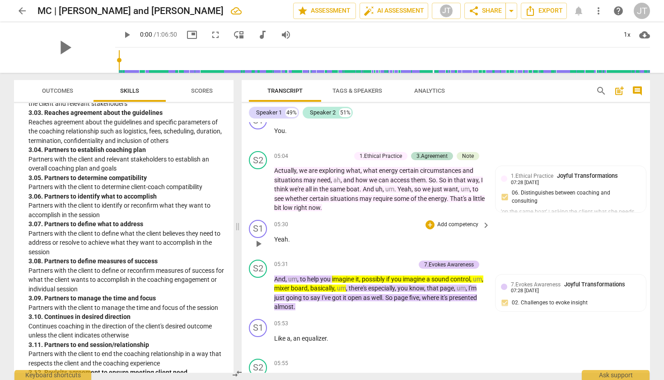
scroll to position [1028, 0]
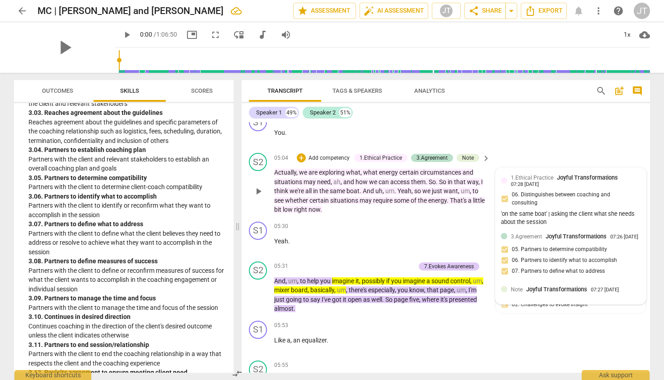
click at [522, 174] on div "1.Ethical Practice Joyful Transformations 07:28 [DATE] 06. Distinguishes betwee…" at bounding box center [571, 200] width 140 height 55
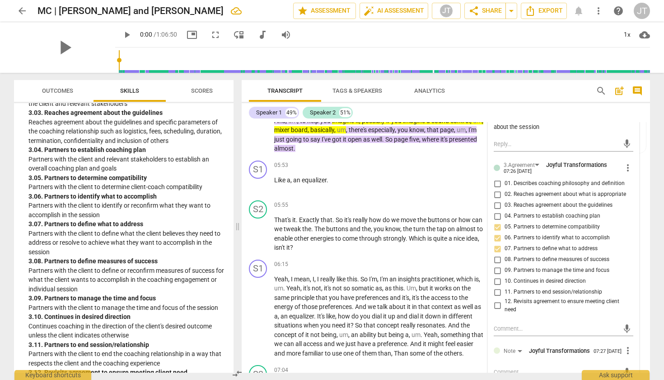
scroll to position [1216, 0]
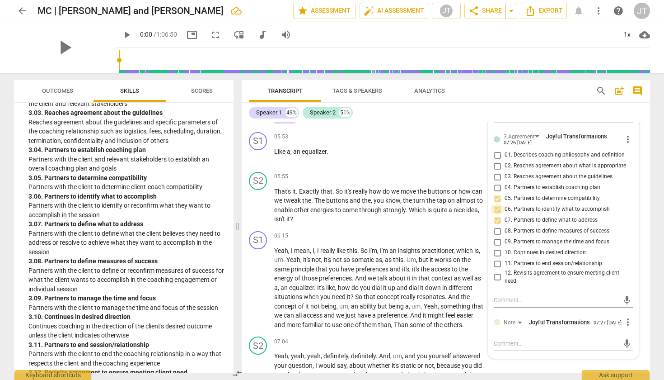
click at [497, 204] on input "06. Partners to identify what to accomplish" at bounding box center [497, 209] width 14 height 11
click at [498, 215] on input "07. Partners to define what to address" at bounding box center [497, 220] width 14 height 11
click at [448, 232] on p "Add competency" at bounding box center [458, 236] width 43 height 8
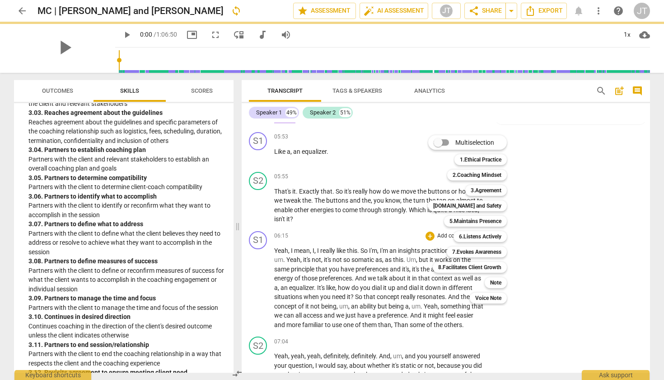
click at [395, 327] on div at bounding box center [332, 190] width 664 height 380
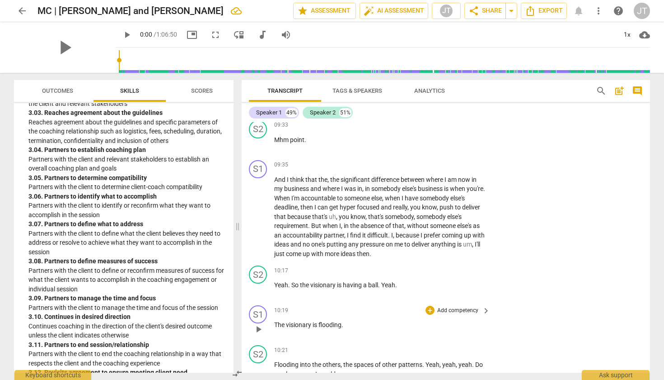
scroll to position [1854, 0]
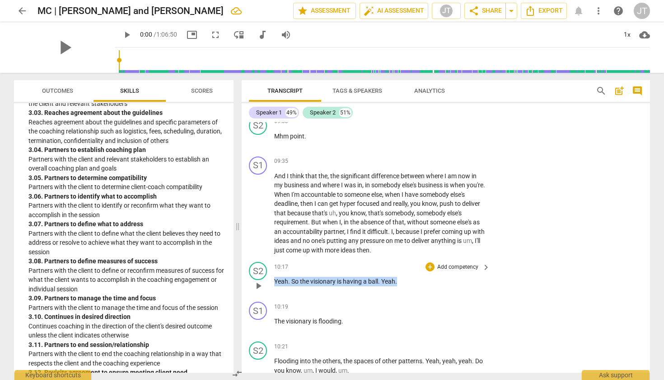
drag, startPoint x: 275, startPoint y: 262, endPoint x: 400, endPoint y: 259, distance: 125.2
click at [400, 277] on p "Yeah . So the visionary is having a ball . Yeah ." at bounding box center [379, 281] width 211 height 9
click at [415, 254] on icon "button" at bounding box center [416, 254] width 3 height 4
click at [433, 262] on div "+" at bounding box center [430, 266] width 9 height 9
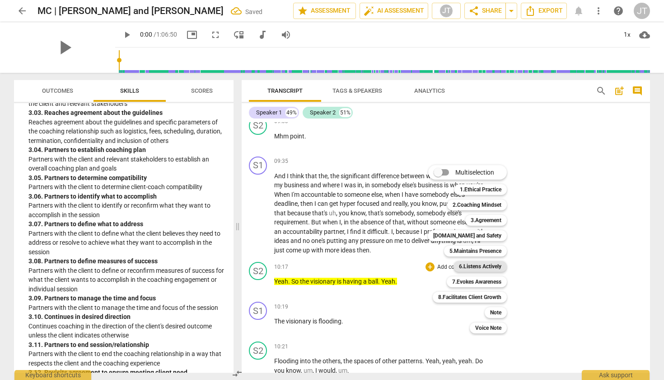
click at [494, 271] on b "6.Listens Actively" at bounding box center [480, 266] width 42 height 11
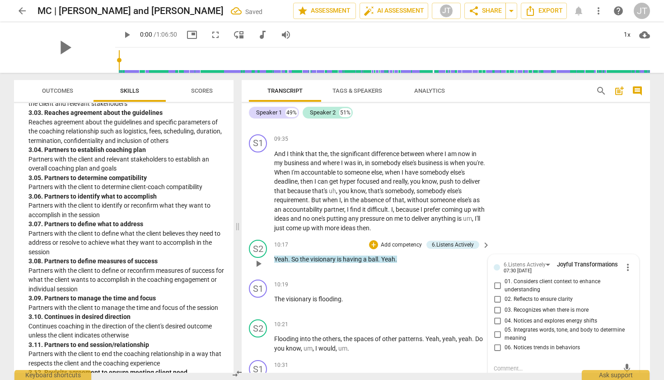
scroll to position [1877, 0]
click at [497, 292] on input "02. Reflects to ensure clarity" at bounding box center [497, 297] width 14 height 11
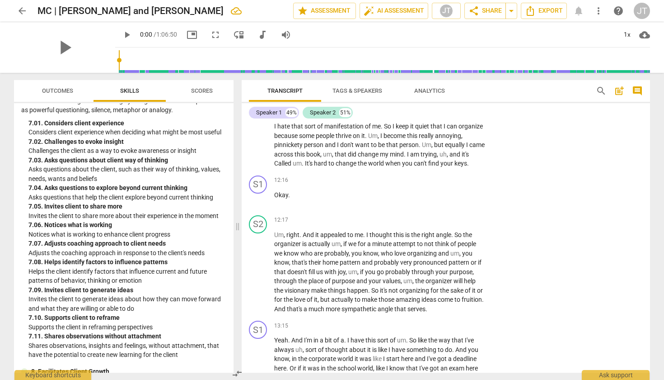
scroll to position [2332, 0]
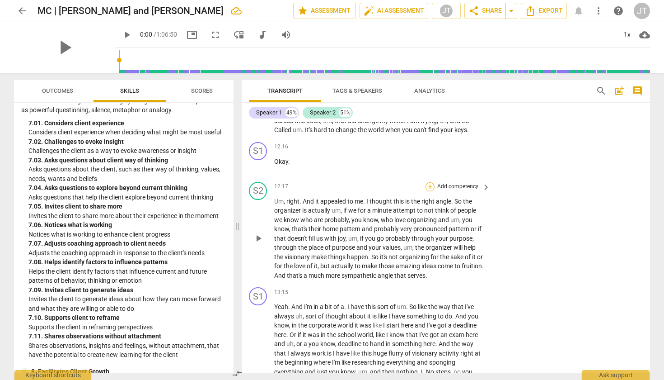
click at [429, 182] on div "+" at bounding box center [430, 186] width 9 height 9
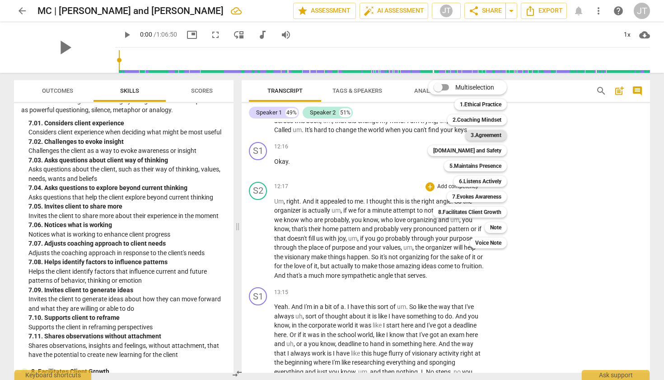
click at [493, 134] on b "3.Agreement" at bounding box center [486, 135] width 31 height 11
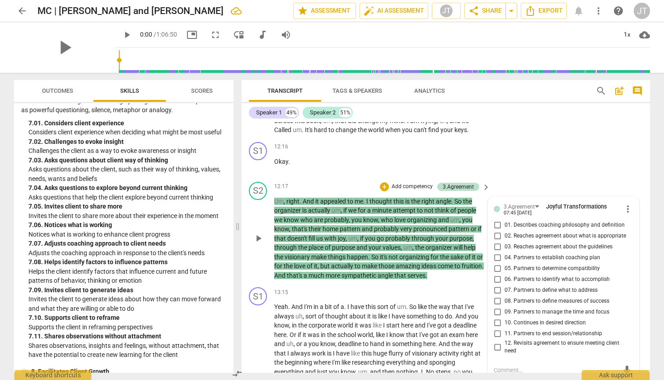
click at [485, 182] on span "keyboard_arrow_right" at bounding box center [486, 187] width 11 height 11
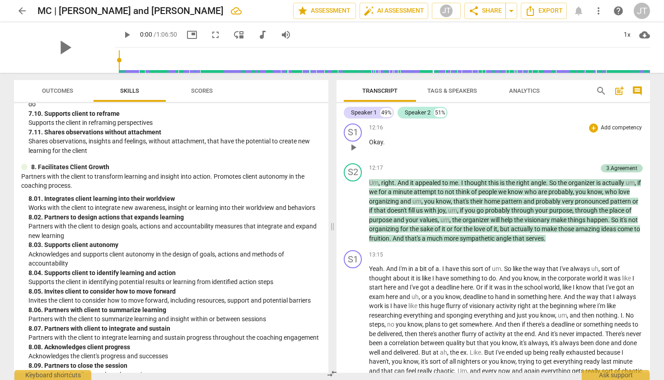
scroll to position [2019, 0]
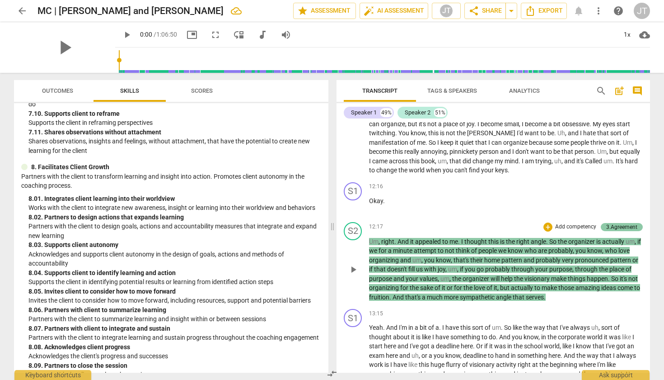
click at [606, 223] on div "3.Agreement" at bounding box center [621, 227] width 31 height 8
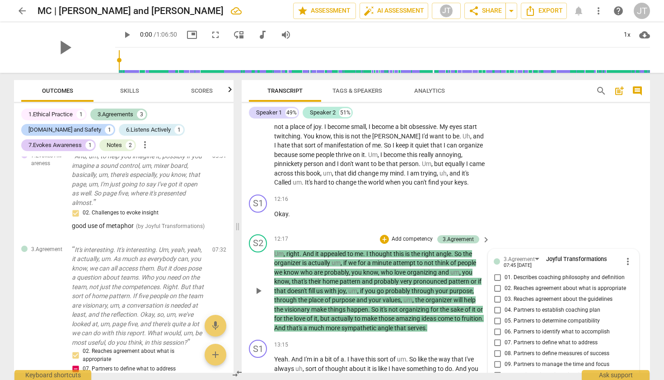
scroll to position [2194, 0]
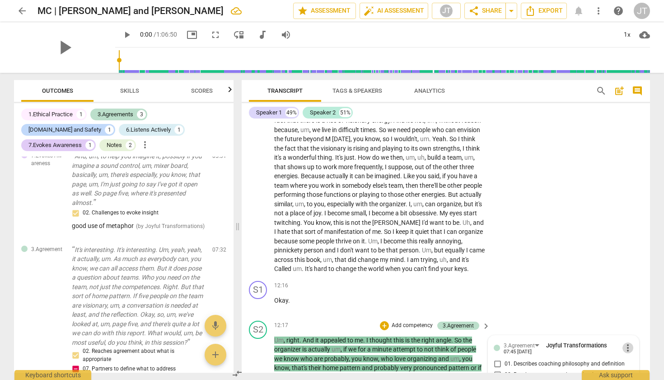
click at [630, 342] on span "more_vert" at bounding box center [628, 347] width 11 height 11
click at [634, 338] on li "Delete" at bounding box center [635, 342] width 31 height 17
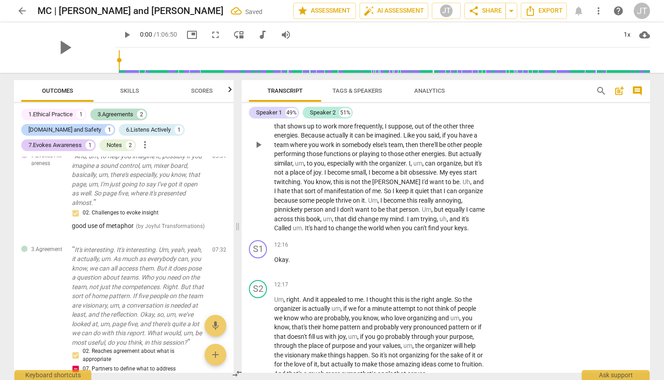
scroll to position [2252, 0]
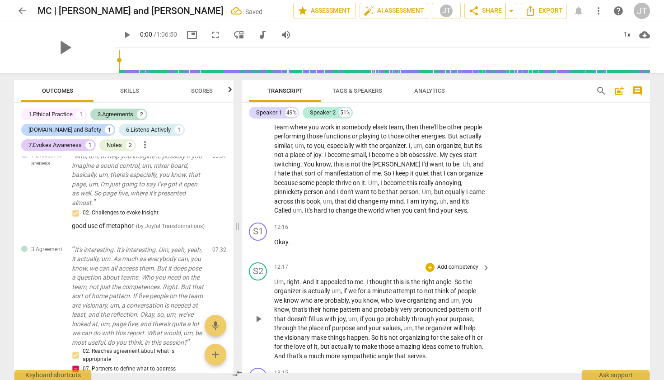
click at [467, 263] on p "Add competency" at bounding box center [458, 267] width 43 height 8
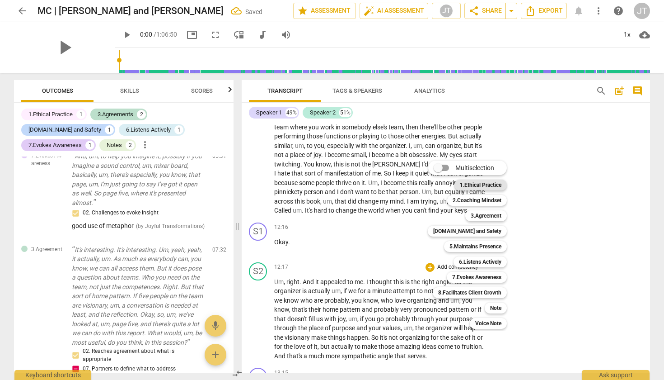
click at [469, 187] on b "1.Ethical Practice" at bounding box center [481, 184] width 42 height 11
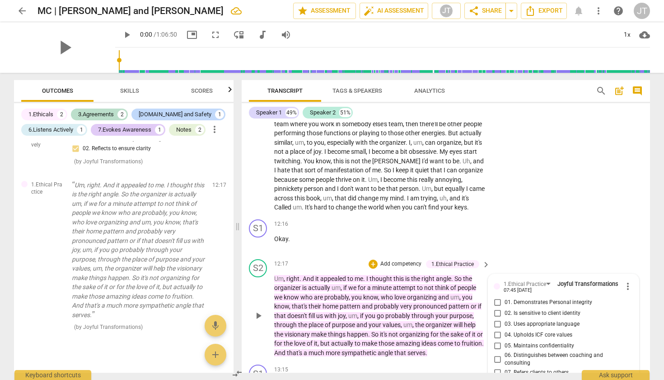
scroll to position [2256, 0]
click at [496, 352] on input "06. Distinguishes between coaching and consulting" at bounding box center [497, 357] width 14 height 11
click at [571, 160] on div "S2 play_arrow pause 10:32 + Add competency keyboard_arrow_right It's funny , li…" at bounding box center [446, 115] width 409 height 198
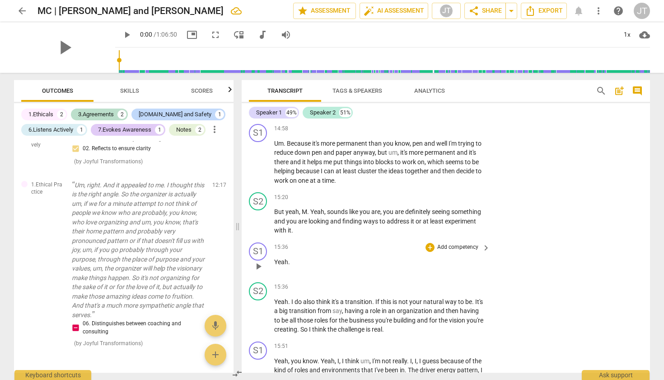
scroll to position [2753, 0]
click at [428, 192] on div "+" at bounding box center [430, 196] width 9 height 9
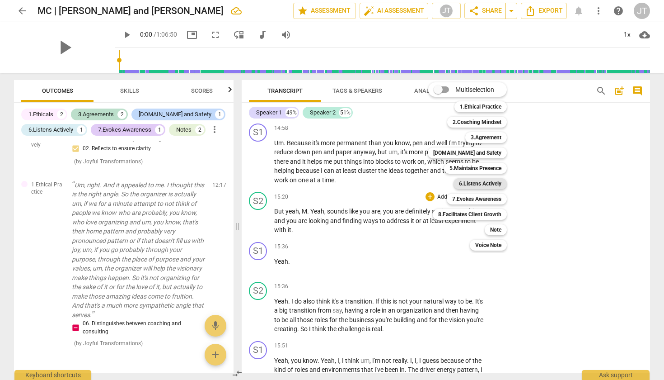
click at [496, 184] on b "6.Listens Actively" at bounding box center [480, 183] width 42 height 11
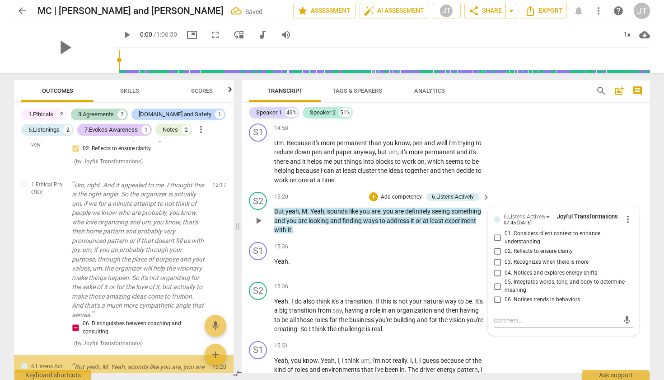
scroll to position [884, 0]
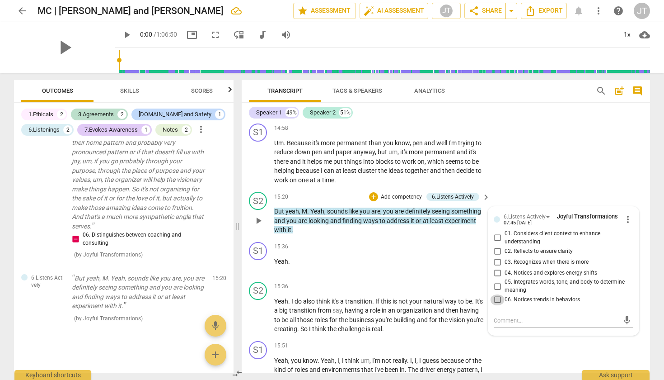
click at [498, 294] on input "06. Notices trends in behaviors" at bounding box center [497, 299] width 14 height 11
click at [625, 136] on div "S1 play_arrow pause 14:58 + Add competency keyboard_arrow_right Um . Because it…" at bounding box center [446, 154] width 409 height 69
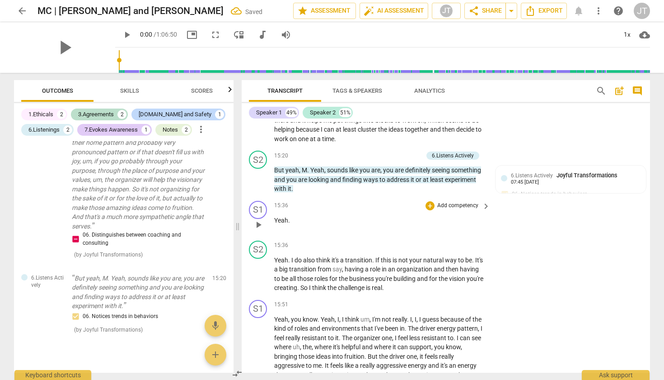
scroll to position [2816, 0]
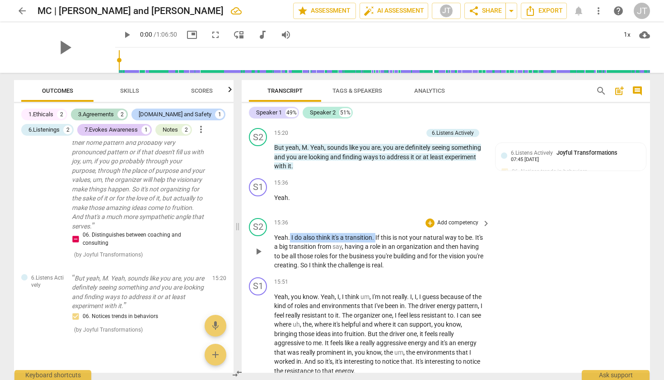
drag, startPoint x: 291, startPoint y: 206, endPoint x: 376, endPoint y: 207, distance: 85.4
click at [376, 233] on p "Yeah . I do also think it's a transition . If this is not your natural way to b…" at bounding box center [379, 251] width 211 height 37
click at [402, 193] on span "keyboard_arrow_down" at bounding box center [406, 194] width 11 height 11
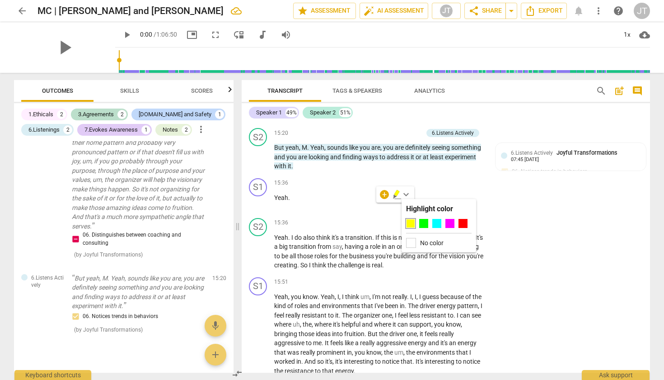
click at [410, 226] on div at bounding box center [410, 223] width 9 height 9
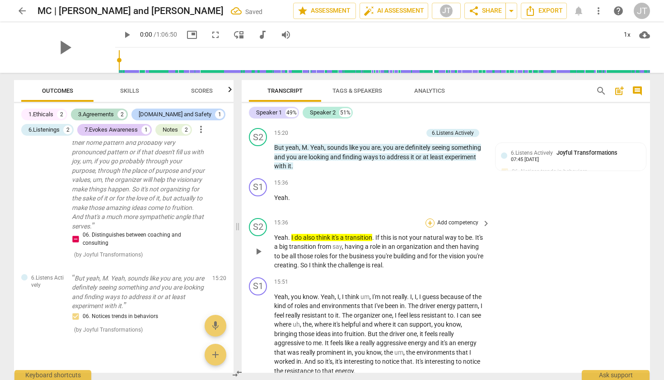
click at [432, 218] on div "+" at bounding box center [430, 222] width 9 height 9
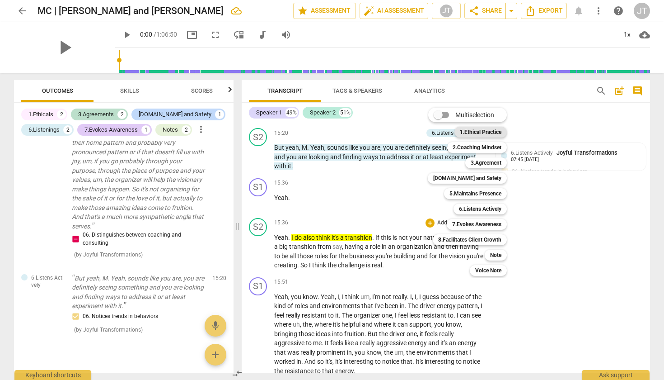
click at [485, 135] on b "1.Ethical Practice" at bounding box center [481, 132] width 42 height 11
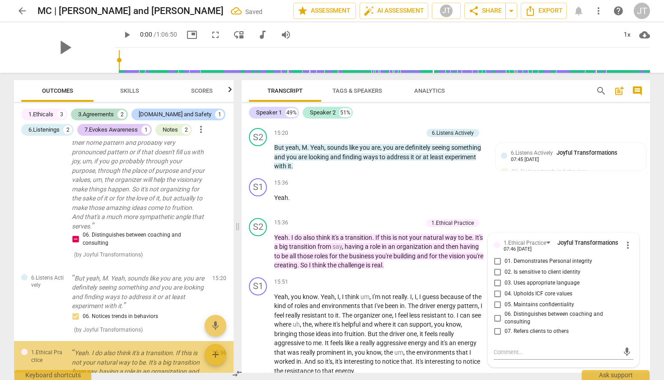
scroll to position [984, 0]
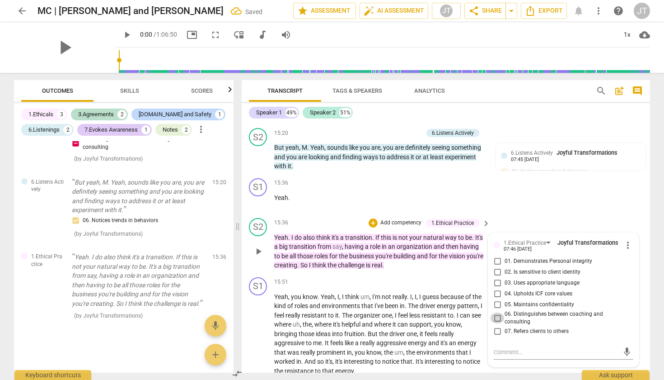
click at [500, 312] on input "06. Distinguishes between coaching and consulting" at bounding box center [497, 317] width 14 height 11
click at [497, 312] on input "06. Distinguishes between coaching and consulting" at bounding box center [497, 317] width 14 height 11
click at [564, 179] on div "S1 play_arrow pause 15:36 + Add competency keyboard_arrow_right Yeah ." at bounding box center [446, 194] width 409 height 40
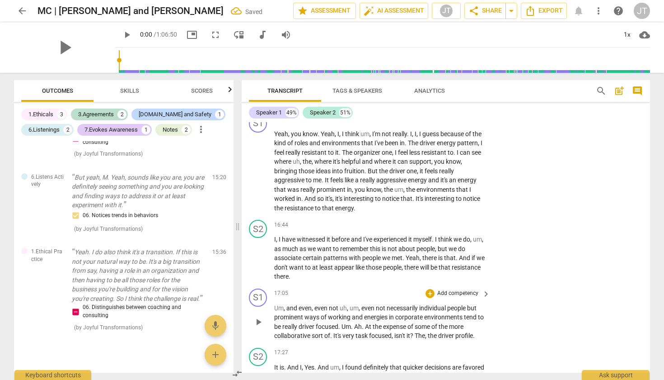
scroll to position [2981, 0]
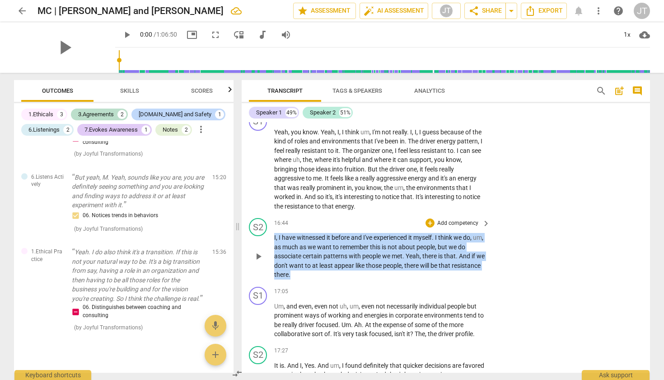
drag, startPoint x: 273, startPoint y: 203, endPoint x: 387, endPoint y: 246, distance: 121.5
click at [387, 246] on div "S2 play_arrow pause 16:44 + Add competency keyboard_arrow_right I , I have witn…" at bounding box center [446, 248] width 409 height 69
click at [344, 226] on icon "button" at bounding box center [341, 227] width 9 height 11
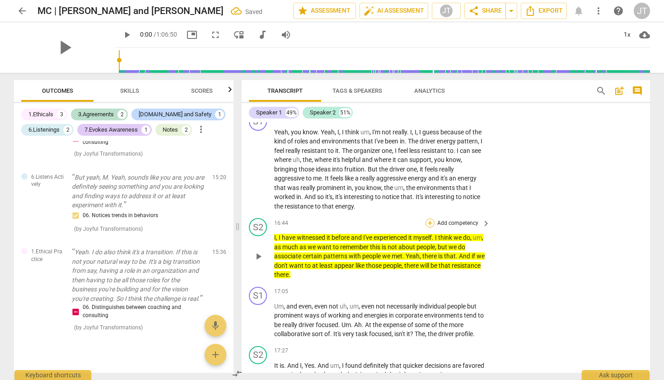
click at [431, 218] on div "+" at bounding box center [430, 222] width 9 height 9
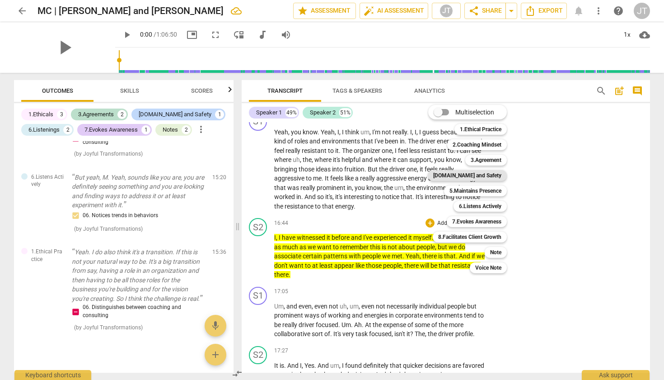
click at [486, 175] on b "[DOMAIN_NAME] and Safety" at bounding box center [467, 175] width 68 height 11
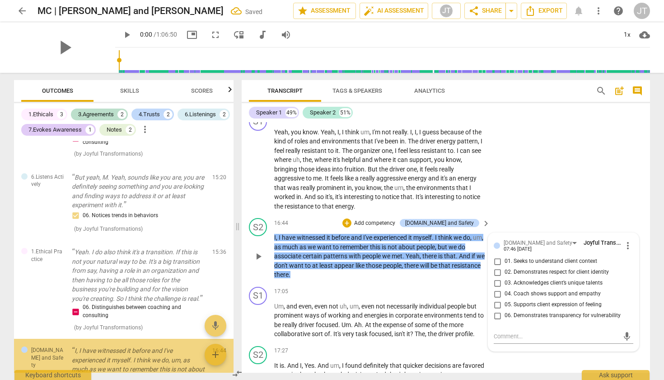
scroll to position [1099, 0]
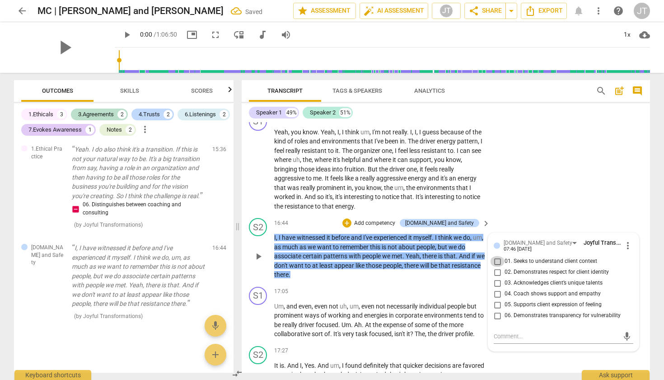
click at [496, 256] on input "01. Seeks to understand client context" at bounding box center [497, 261] width 14 height 11
click at [498, 288] on input "04. Coach shows support and empathy" at bounding box center [497, 293] width 14 height 11
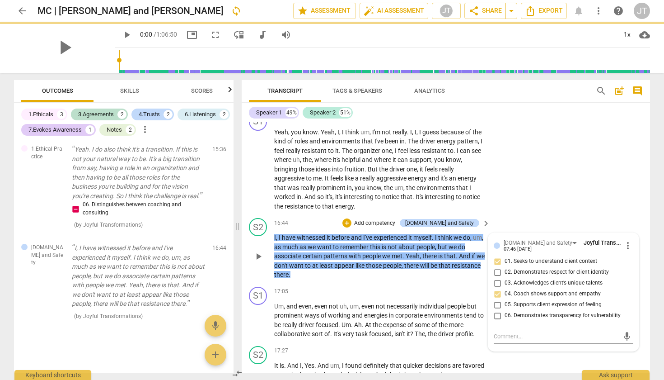
click at [484, 218] on span "keyboard_arrow_right" at bounding box center [486, 223] width 11 height 11
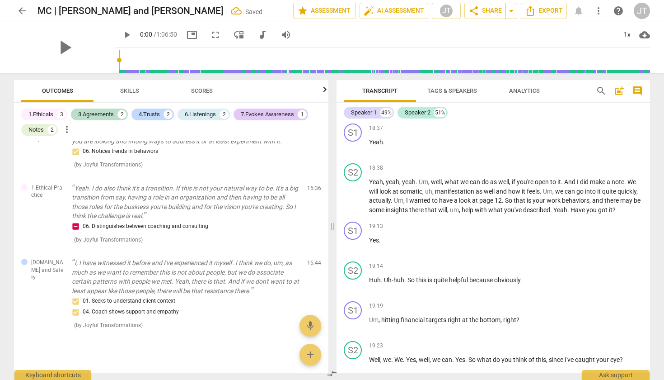
scroll to position [2568, 0]
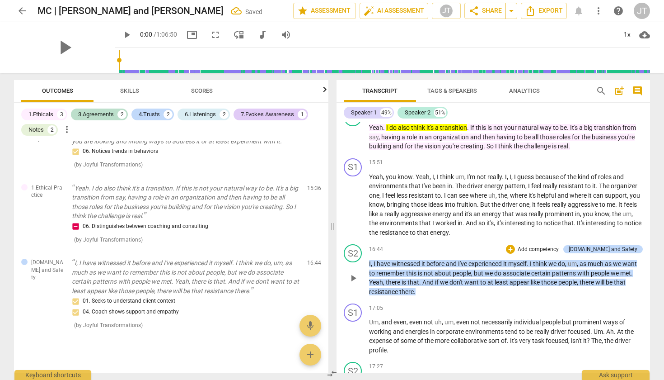
click at [560, 245] on p "Add competency" at bounding box center [538, 249] width 43 height 8
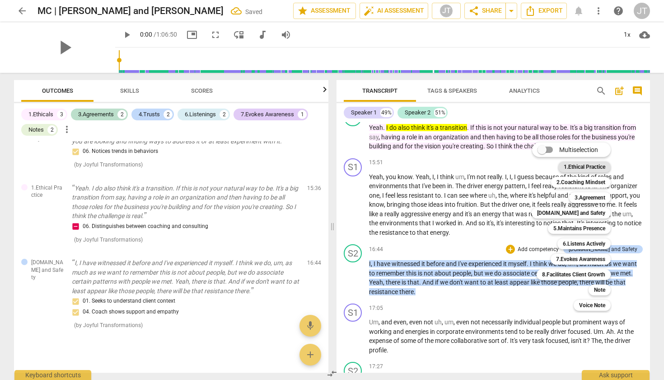
click at [579, 169] on b "1.Ethical Practice" at bounding box center [585, 166] width 42 height 11
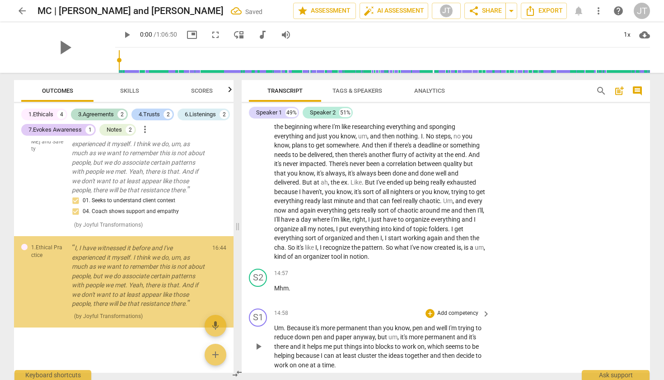
scroll to position [3046, 0]
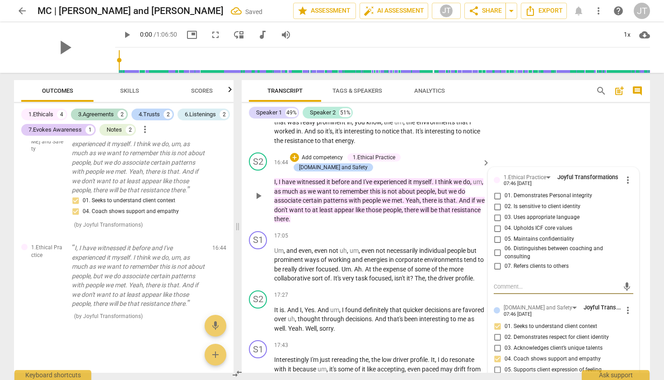
click at [496, 247] on input "06. Distinguishes between coaching and consulting" at bounding box center [497, 252] width 14 height 11
click at [399, 340] on div "17:43 + Add competency keyboard_arrow_right" at bounding box center [382, 345] width 217 height 10
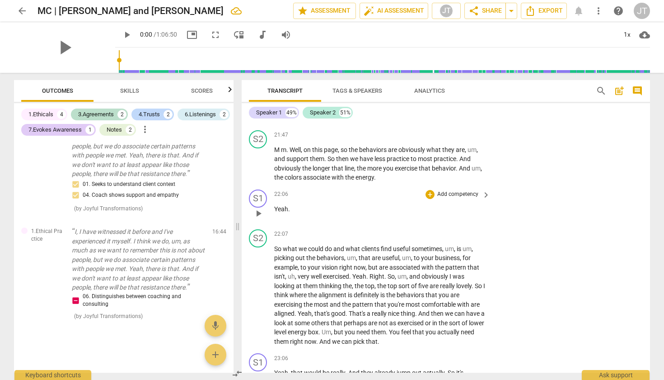
scroll to position [4148, 0]
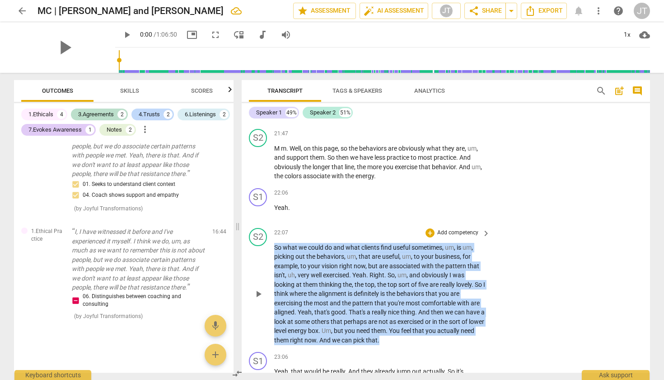
drag, startPoint x: 275, startPoint y: 190, endPoint x: 402, endPoint y: 276, distance: 153.0
click at [402, 276] on p "So what we could do and what clients find useful sometimes , um , is um , picki…" at bounding box center [379, 294] width 211 height 102
click at [416, 268] on icon "button" at bounding box center [415, 266] width 5 height 6
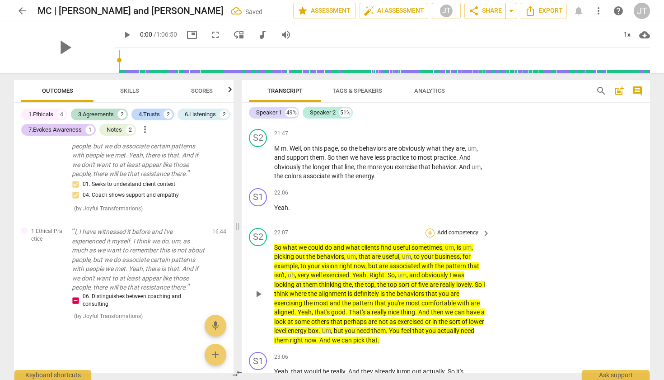
click at [428, 228] on div "+" at bounding box center [430, 232] width 9 height 9
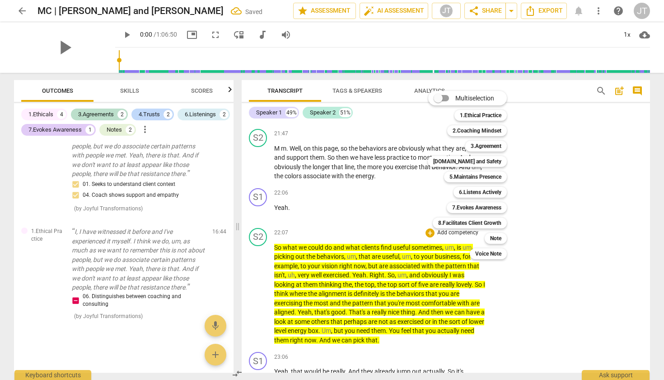
click at [494, 244] on div "Note 9" at bounding box center [500, 237] width 39 height 15
click at [494, 240] on b "Note" at bounding box center [495, 238] width 11 height 11
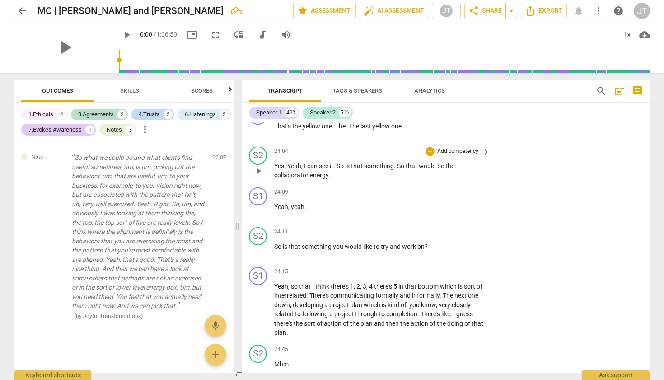
scroll to position [4454, 0]
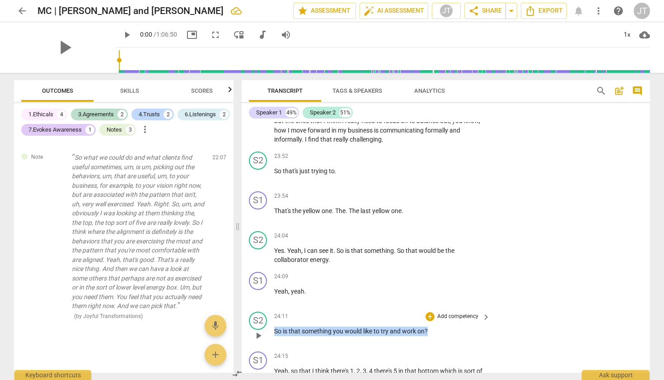
drag, startPoint x: 274, startPoint y: 270, endPoint x: 431, endPoint y: 269, distance: 156.8
click at [431, 308] on div "S2 play_arrow pause 24:11 + Add competency keyboard_arrow_right So is that some…" at bounding box center [446, 328] width 409 height 40
click at [453, 260] on span "keyboard_arrow_down" at bounding box center [458, 256] width 11 height 11
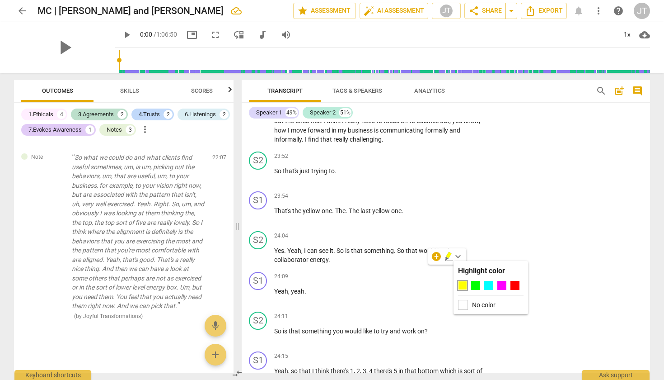
click at [463, 284] on div at bounding box center [462, 285] width 9 height 9
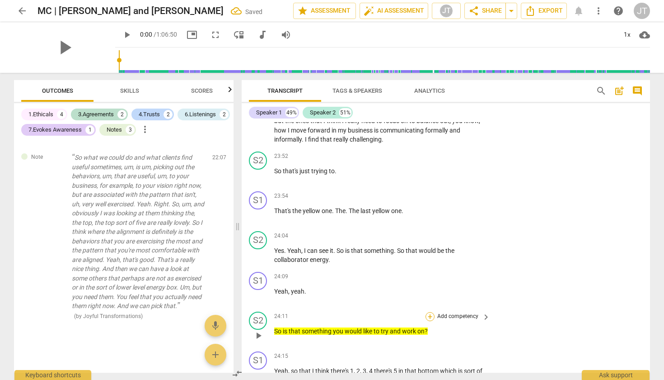
click at [428, 312] on div "+" at bounding box center [430, 316] width 9 height 9
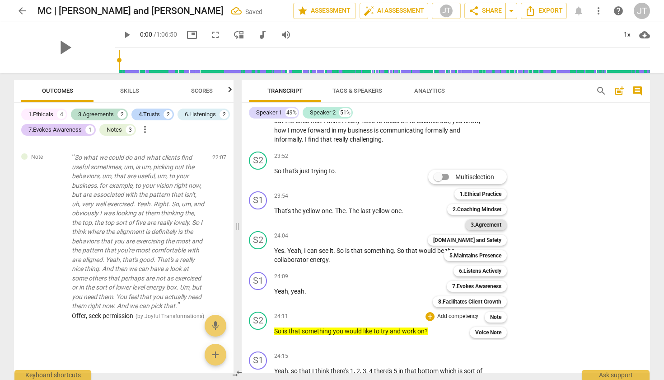
click at [484, 225] on b "3.Agreement" at bounding box center [486, 224] width 31 height 11
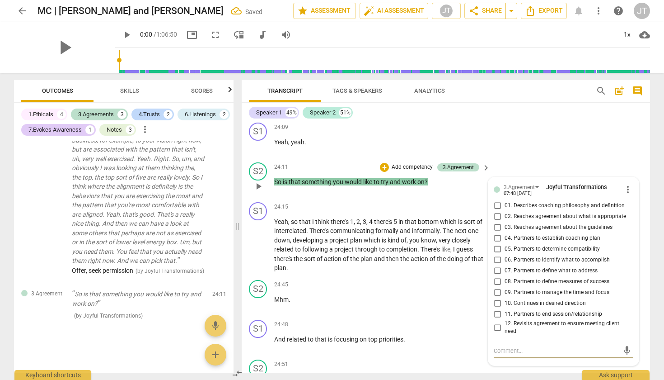
scroll to position [4600, 0]
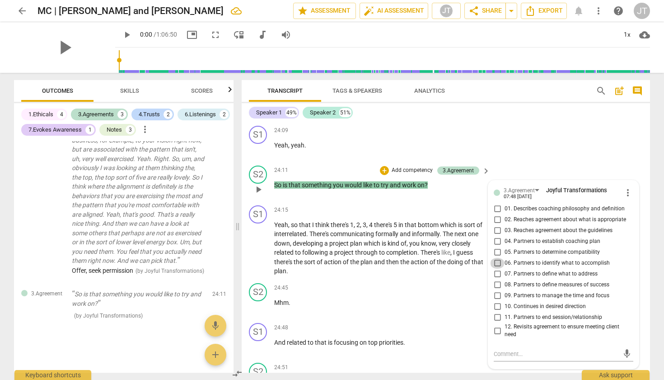
click at [496, 258] on input "06. Partners to identify what to accomplish" at bounding box center [497, 263] width 14 height 11
click at [497, 268] on input "07. Partners to define what to address" at bounding box center [497, 273] width 14 height 11
click at [440, 324] on p "Add competency" at bounding box center [458, 328] width 43 height 8
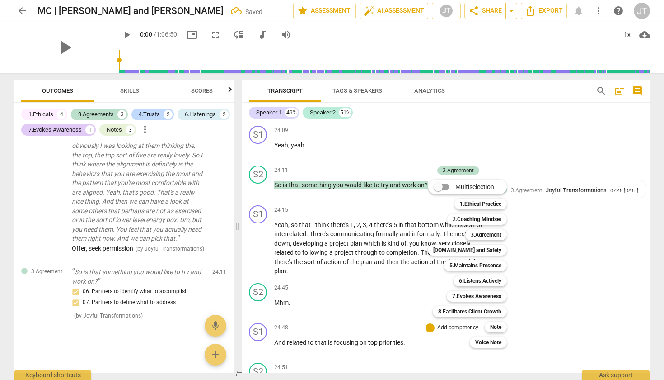
click at [389, 240] on div at bounding box center [332, 190] width 664 height 380
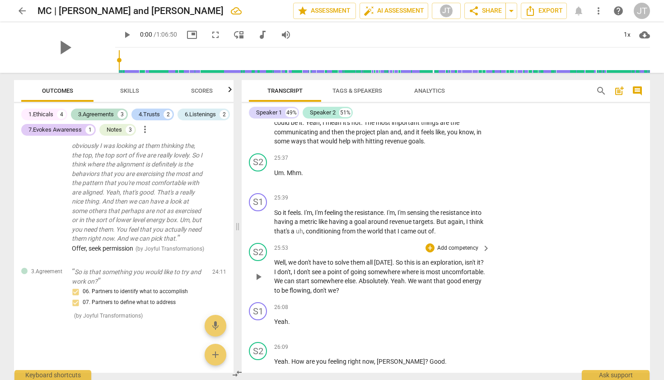
scroll to position [4945, 0]
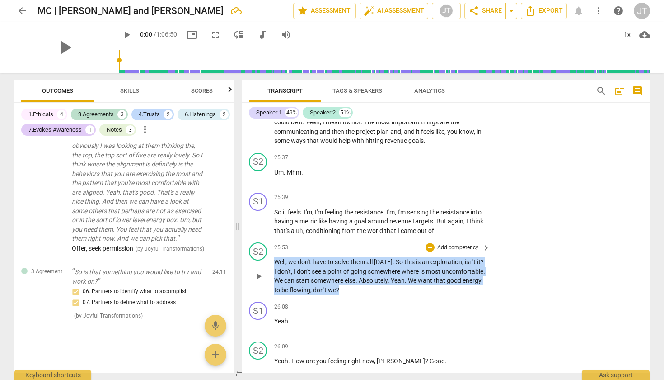
drag, startPoint x: 394, startPoint y: 225, endPoint x: 266, endPoint y: 198, distance: 130.6
click at [266, 239] on div "S2 play_arrow pause 25:53 + Add competency keyboard_arrow_right Well , we don't…" at bounding box center [446, 268] width 409 height 59
click at [408, 212] on icon "button" at bounding box center [407, 213] width 3 height 4
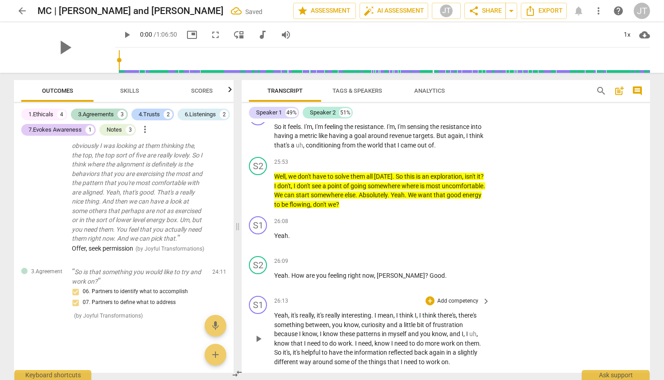
scroll to position [5032, 0]
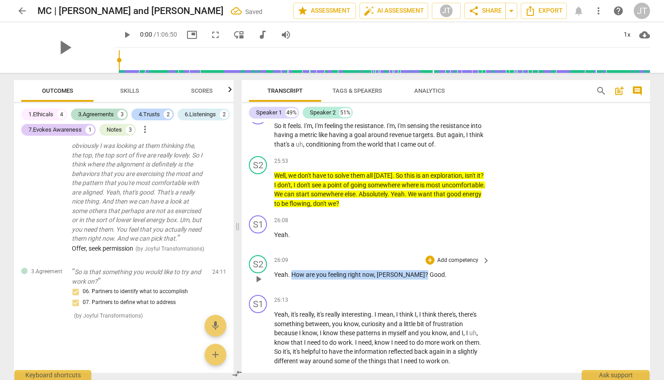
drag, startPoint x: 291, startPoint y: 207, endPoint x: 393, endPoint y: 208, distance: 102.1
click at [393, 270] on p "Yeah . How are you feeling right now , [PERSON_NAME] ? Good ." at bounding box center [379, 274] width 211 height 9
click at [417, 195] on icon "button" at bounding box center [415, 195] width 9 height 11
click at [430, 255] on div "+" at bounding box center [430, 259] width 9 height 9
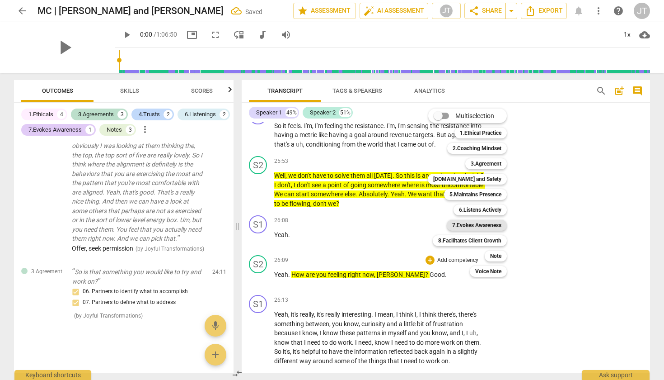
click at [479, 222] on b "7.Evokes Awareness" at bounding box center [476, 225] width 49 height 11
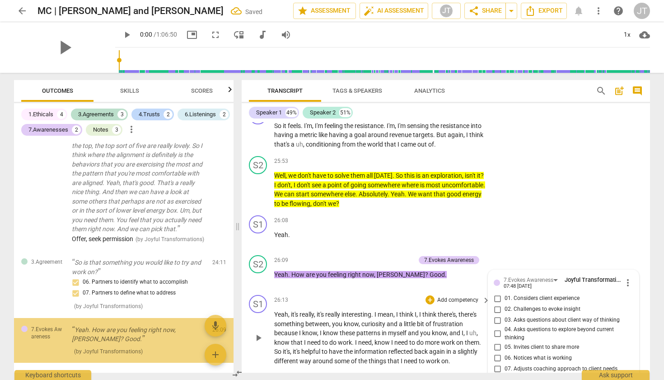
scroll to position [1542, 0]
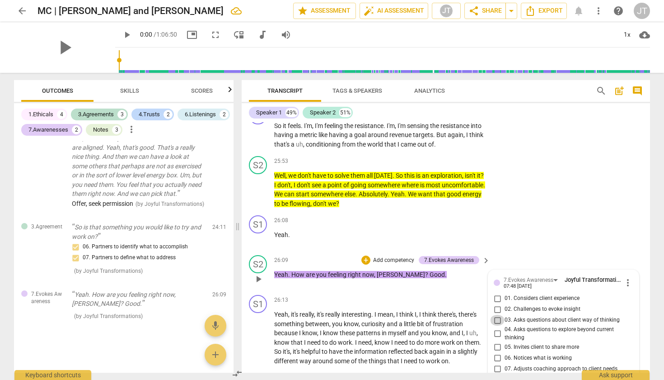
click at [496, 315] on input "03. Asks questions about client way of thinking" at bounding box center [497, 320] width 14 height 11
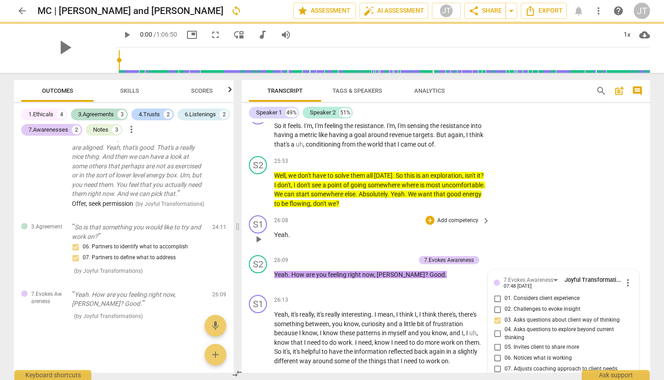
click at [524, 211] on div "S1 play_arrow pause 26:08 + Add competency keyboard_arrow_right Yeah ." at bounding box center [446, 231] width 409 height 40
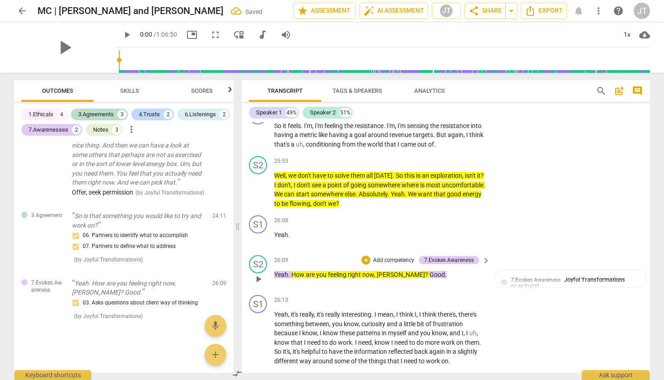
click at [407, 256] on p "Add competency" at bounding box center [393, 260] width 43 height 8
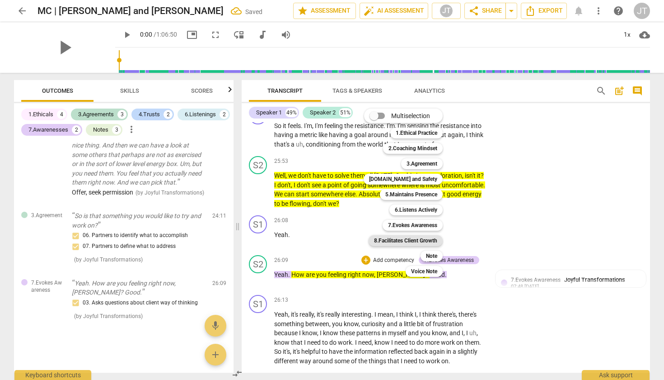
click at [430, 240] on b "8.Facilitates Client Growth" at bounding box center [405, 240] width 63 height 11
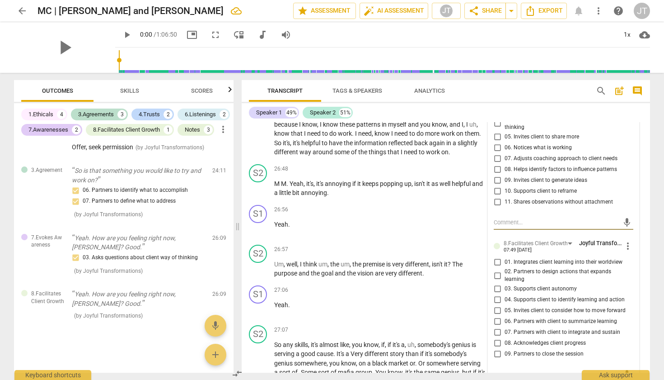
scroll to position [5255, 0]
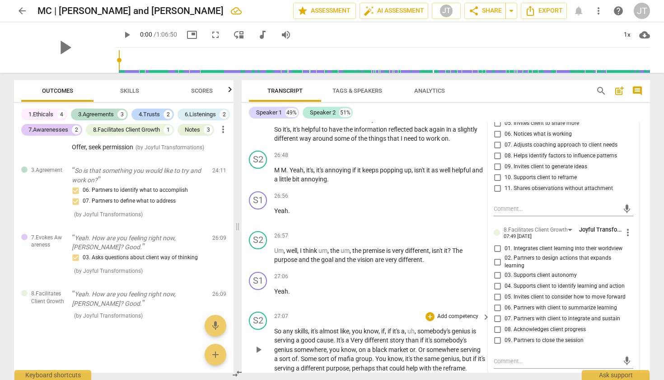
click at [433, 308] on div "S2 play_arrow pause 27:07 + Add competency keyboard_arrow_right So any skills ,…" at bounding box center [446, 342] width 409 height 69
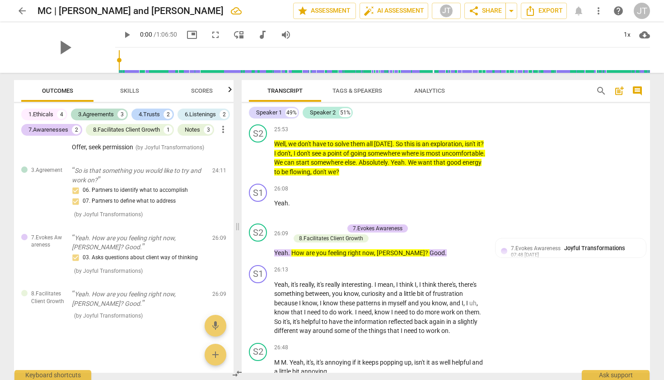
scroll to position [5034, 0]
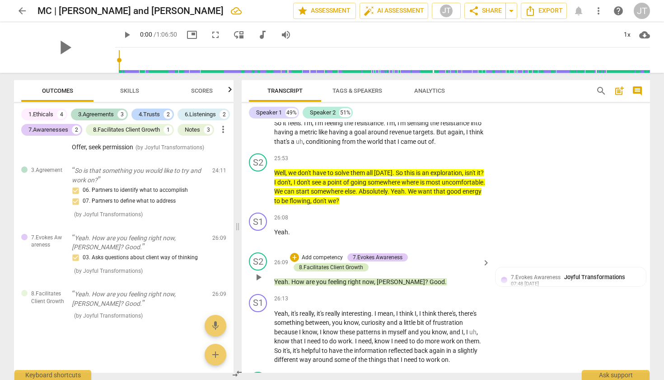
click at [357, 263] on div "8.Facilitates Client Growth" at bounding box center [331, 267] width 64 height 8
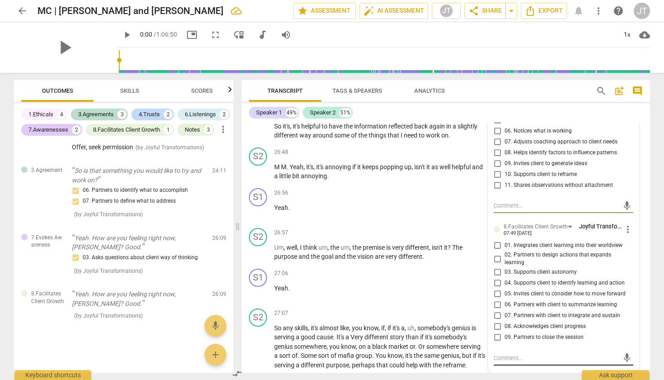
scroll to position [5248, 0]
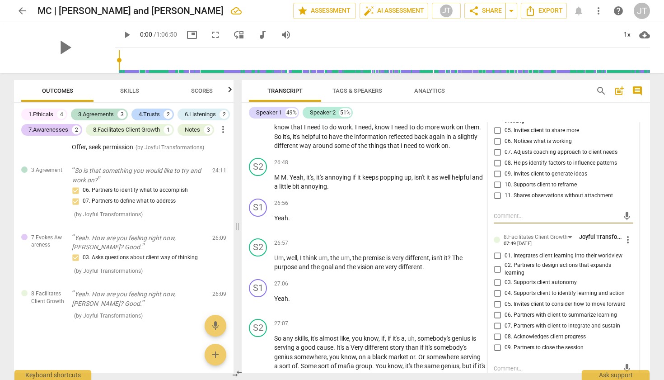
click at [625, 234] on span "more_vert" at bounding box center [628, 239] width 11 height 11
click at [634, 190] on li "Delete" at bounding box center [635, 187] width 31 height 17
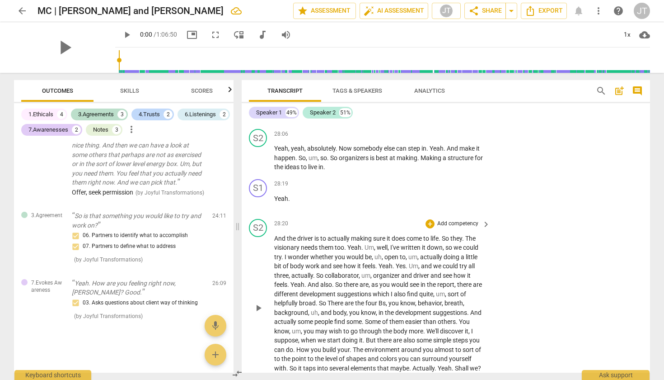
scroll to position [5751, 0]
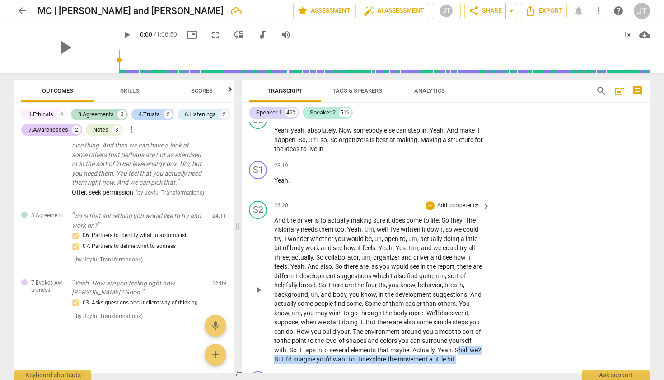
drag, startPoint x: 460, startPoint y: 274, endPoint x: 466, endPoint y: 282, distance: 9.6
click at [466, 282] on p "And the driver is to actually making sure it does come to life . So they . The …" at bounding box center [379, 290] width 211 height 148
click at [478, 275] on icon "button" at bounding box center [479, 275] width 7 height 0
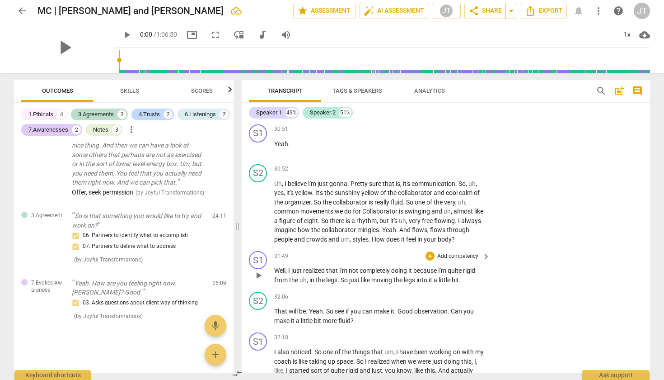
scroll to position [6254, 0]
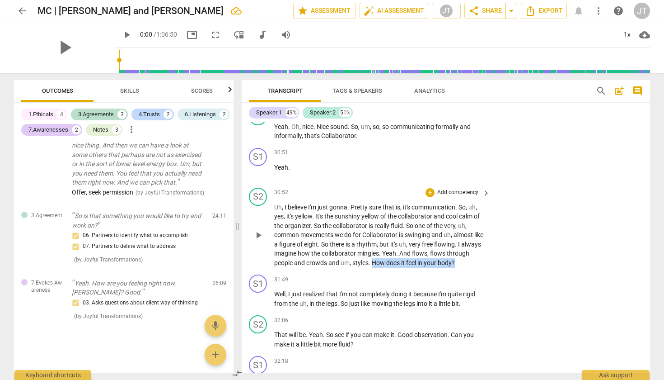
drag, startPoint x: 397, startPoint y: 180, endPoint x: 489, endPoint y: 177, distance: 91.8
click at [489, 202] on div "Uh , I believe I'm just gonna . Pretty sure that is , it's communication . So ,…" at bounding box center [382, 234] width 217 height 65
click at [503, 169] on icon "button" at bounding box center [500, 169] width 9 height 11
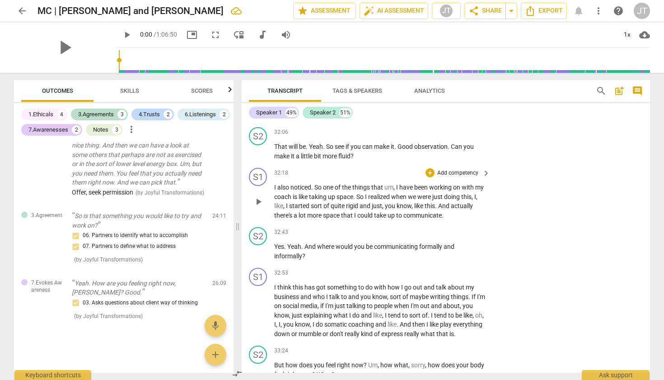
scroll to position [6443, 0]
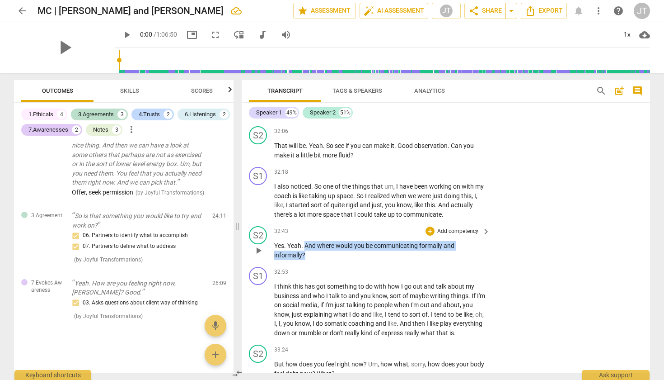
drag, startPoint x: 305, startPoint y: 163, endPoint x: 313, endPoint y: 176, distance: 15.3
click at [313, 241] on p "Yes . Yeah . And where would you be communicating formally and informally ?" at bounding box center [379, 250] width 211 height 19
click at [324, 162] on icon "button" at bounding box center [324, 162] width 3 height 4
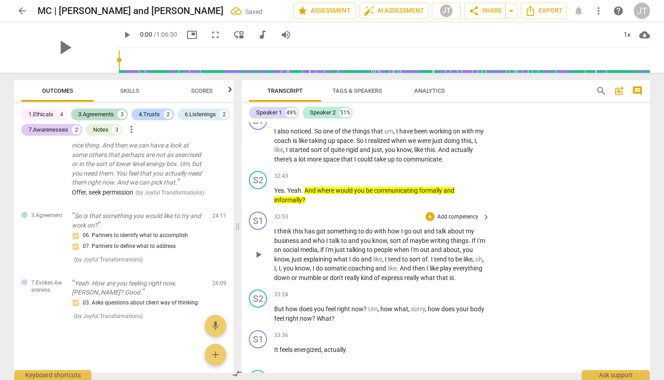
scroll to position [6500, 0]
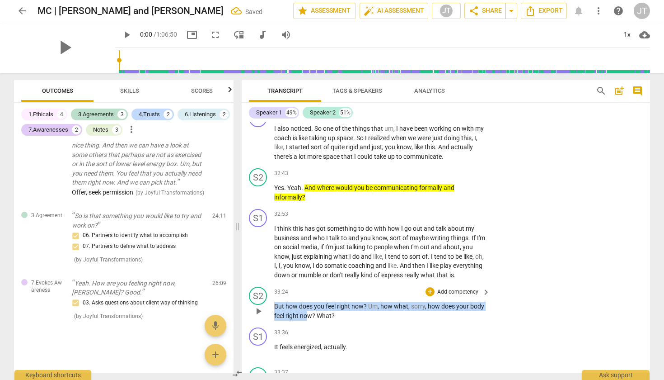
drag, startPoint x: 274, startPoint y: 231, endPoint x: 324, endPoint y: 236, distance: 50.9
click at [324, 283] on div "S2 play_arrow pause 33:24 + Add competency keyboard_arrow_right But how does yo…" at bounding box center [446, 303] width 409 height 41
click at [312, 312] on span "now" at bounding box center [306, 315] width 12 height 7
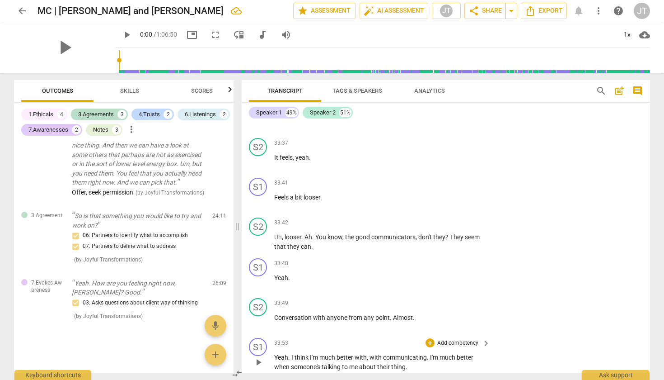
scroll to position [6725, 0]
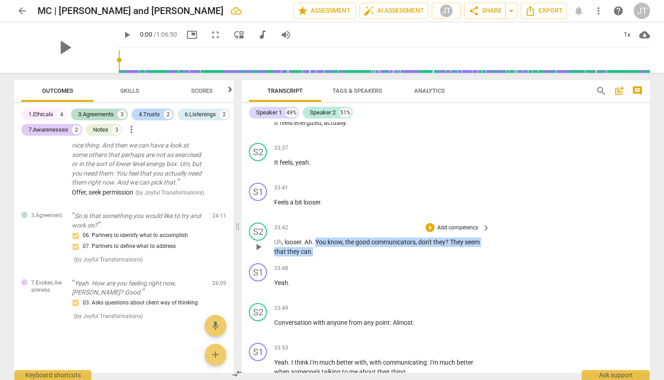
drag, startPoint x: 353, startPoint y: 177, endPoint x: 316, endPoint y: 166, distance: 38.2
click at [316, 237] on p "Uh , looser . Ah . You know , the good communicators , don't they ? They seem t…" at bounding box center [379, 246] width 211 height 19
click at [332, 164] on icon "button" at bounding box center [332, 162] width 5 height 6
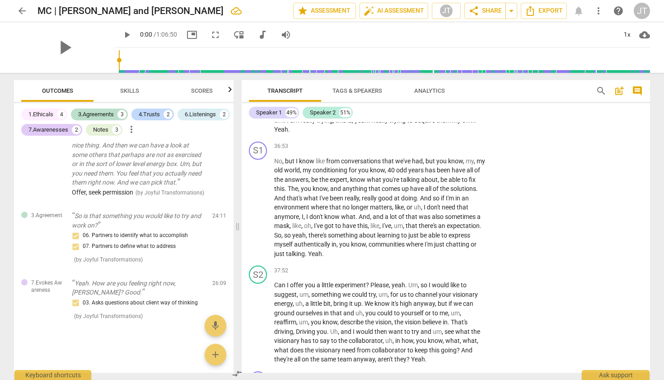
scroll to position [7513, 0]
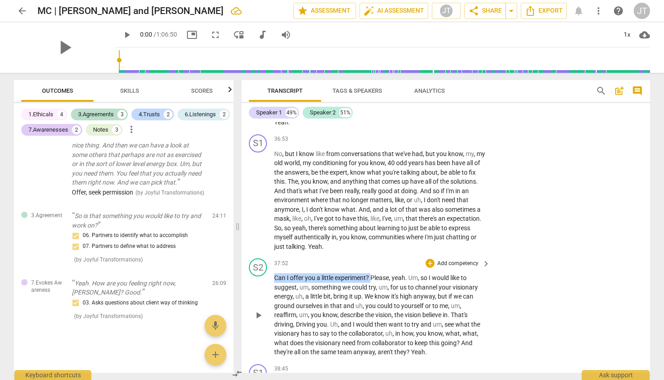
drag, startPoint x: 274, startPoint y: 202, endPoint x: 371, endPoint y: 199, distance: 96.8
click at [371, 273] on p "Can I offer you a little experiment ? Please , yeah . Um , so I would like to s…" at bounding box center [379, 315] width 211 height 84
click at [390, 190] on icon "button" at bounding box center [390, 191] width 3 height 4
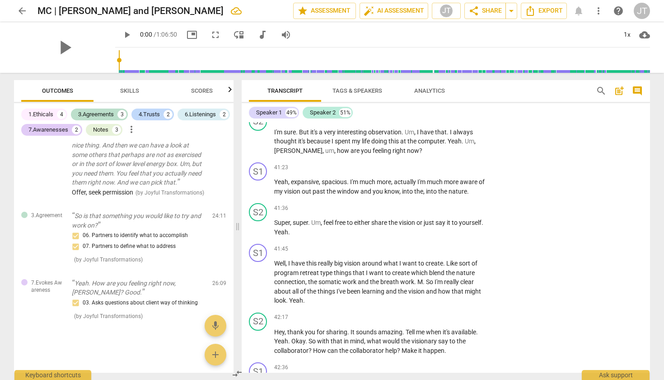
scroll to position [8120, 0]
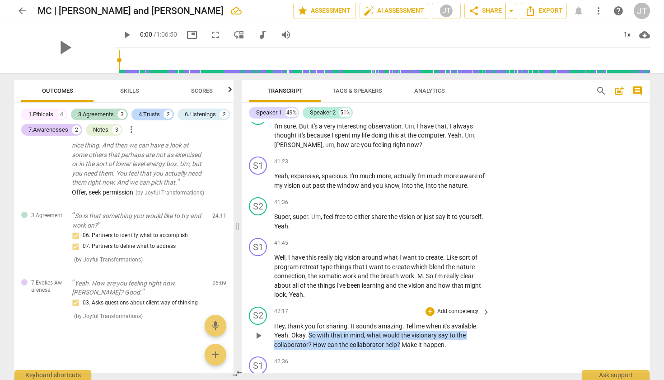
drag, startPoint x: 310, startPoint y: 238, endPoint x: 399, endPoint y: 248, distance: 89.1
click at [399, 321] on p "Hey , thank you for sharing . It sounds amazing . Tell me when it's available .…" at bounding box center [379, 335] width 211 height 28
click at [418, 237] on icon "button" at bounding box center [422, 235] width 9 height 11
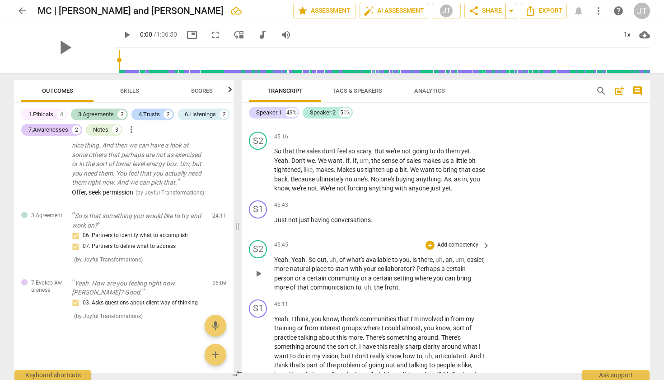
scroll to position [8830, 0]
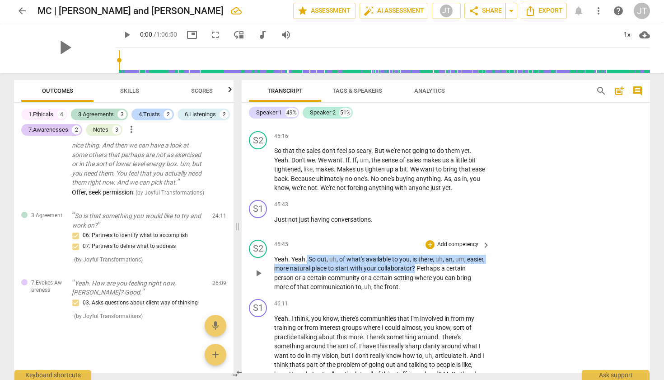
drag, startPoint x: 308, startPoint y: 164, endPoint x: 434, endPoint y: 169, distance: 126.6
click at [434, 254] on p "Yeah . Yeah . So out , uh , of what's available to you , is there , uh , an , u…" at bounding box center [379, 272] width 211 height 37
click at [459, 161] on icon "button" at bounding box center [456, 160] width 9 height 11
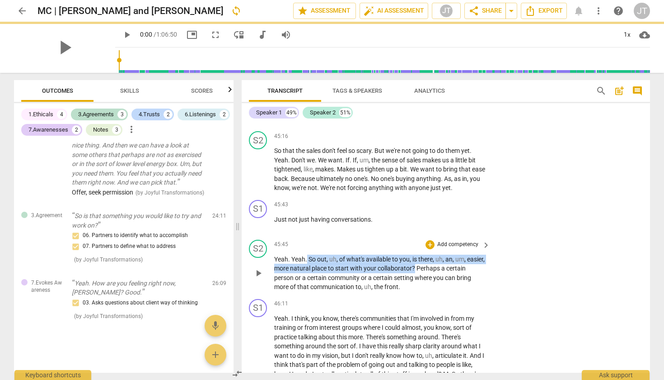
drag, startPoint x: 435, startPoint y: 172, endPoint x: 308, endPoint y: 163, distance: 127.3
click at [308, 254] on p "Yeah . Yeah . So out , uh , of what's available to you , is there , uh , an , u…" at bounding box center [379, 272] width 211 height 37
click at [456, 156] on icon "button" at bounding box center [455, 159] width 5 height 6
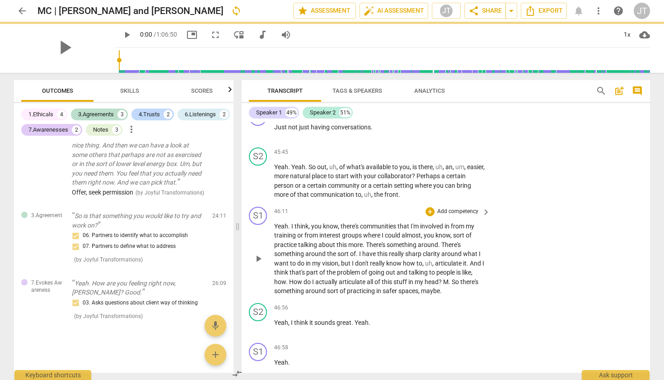
scroll to position [8993, 0]
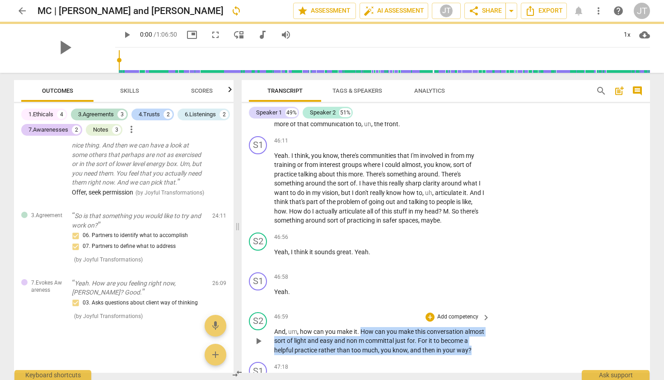
drag, startPoint x: 360, startPoint y: 233, endPoint x: 428, endPoint y: 263, distance: 73.6
click at [428, 327] on p "And , um , how can you make it . How can you make this conversation almost sort…" at bounding box center [379, 341] width 211 height 28
click at [320, 249] on icon "button" at bounding box center [323, 248] width 9 height 11
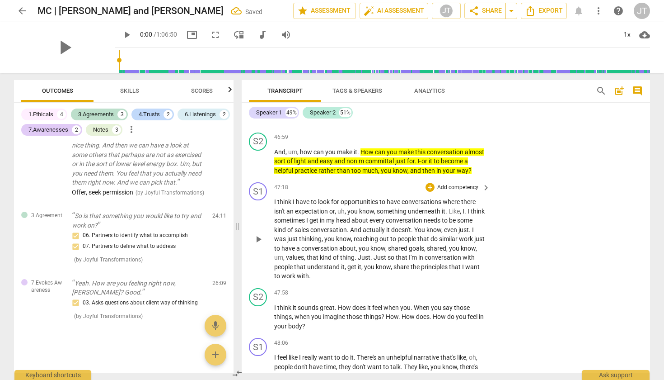
scroll to position [9181, 0]
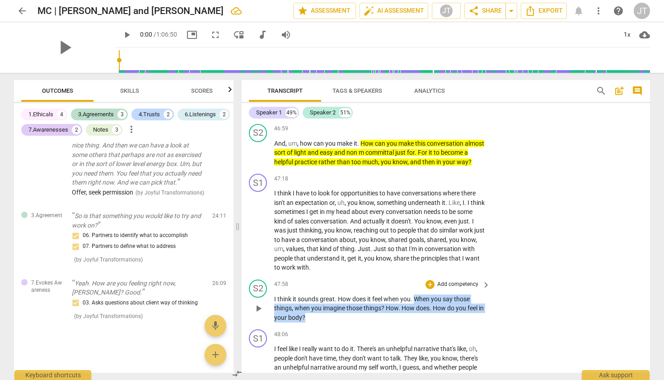
drag, startPoint x: 417, startPoint y: 207, endPoint x: 426, endPoint y: 223, distance: 18.6
click at [426, 294] on p "I think it sounds great . How does it feel when you . When you say those things…" at bounding box center [379, 308] width 211 height 28
click at [329, 215] on icon "button" at bounding box center [330, 216] width 3 height 4
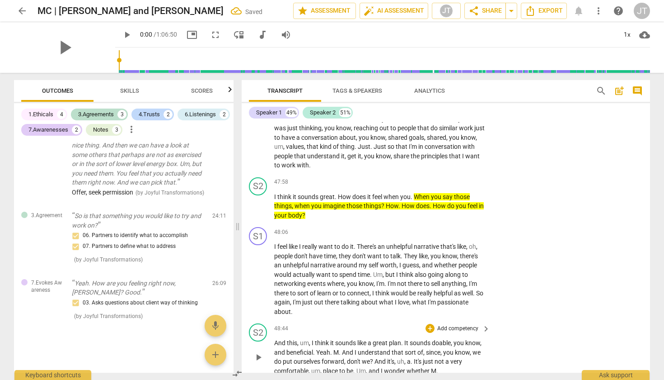
scroll to position [9295, 0]
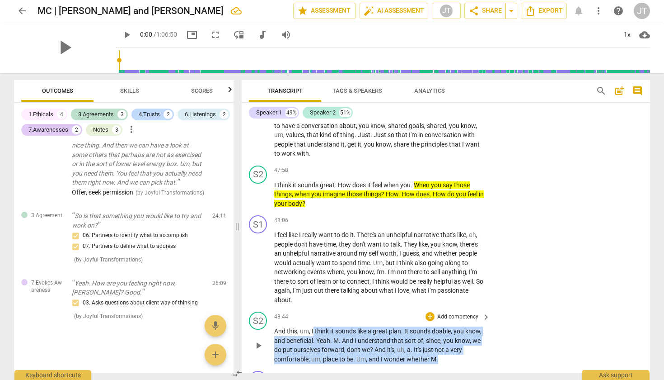
drag, startPoint x: 314, startPoint y: 238, endPoint x: 350, endPoint y: 268, distance: 46.8
click at [350, 326] on p "And this , um , I think it sounds like a great plan . It sounds doable , you kn…" at bounding box center [379, 344] width 211 height 37
click at [457, 253] on icon "button" at bounding box center [457, 255] width 3 height 4
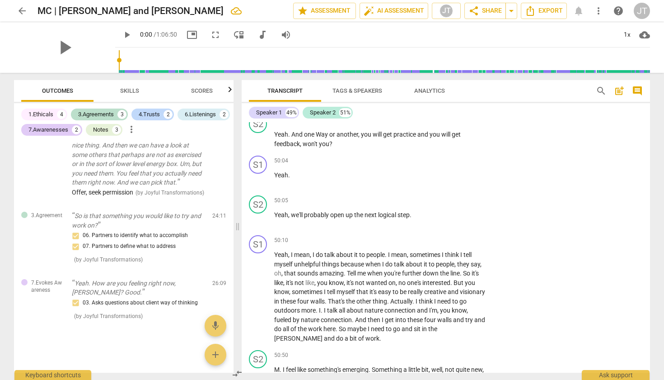
scroll to position [9708, 0]
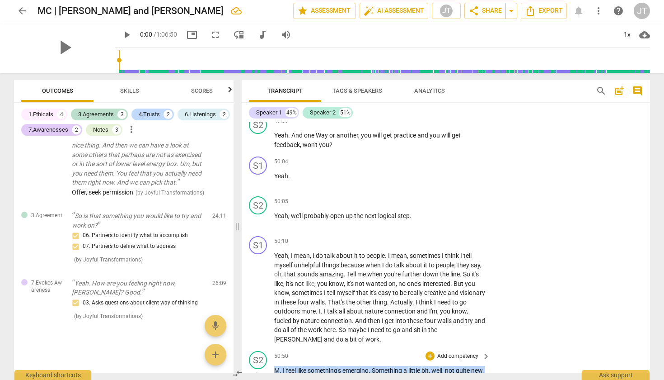
drag, startPoint x: 470, startPoint y: 280, endPoint x: 266, endPoint y: 272, distance: 204.4
click at [266, 347] on div "S2 play_arrow pause 50:50 + Add competency keyboard_arrow_right M . I feel like…" at bounding box center [446, 367] width 409 height 41
click at [489, 269] on icon "button" at bounding box center [487, 268] width 9 height 11
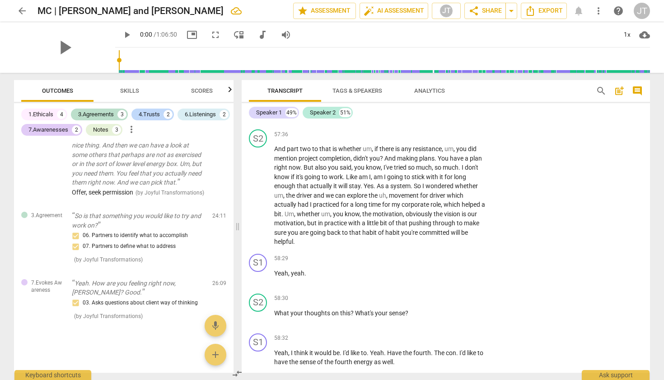
scroll to position [11360, 0]
drag, startPoint x: 414, startPoint y: 201, endPoint x: 264, endPoint y: 201, distance: 149.6
click at [264, 289] on div "S2 play_arrow pause 58:30 + Add competency keyboard_arrow_right What your thoug…" at bounding box center [446, 309] width 409 height 40
click at [430, 193] on icon "button" at bounding box center [428, 189] width 9 height 11
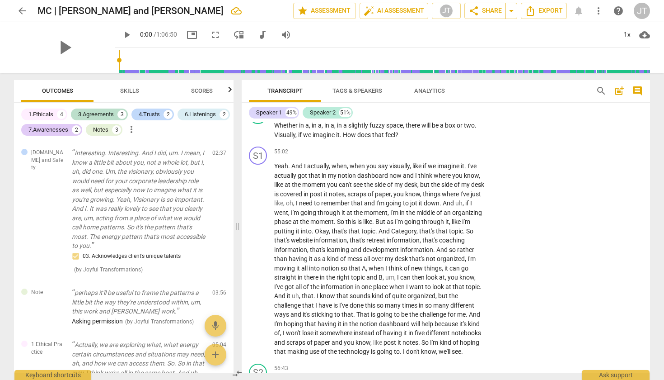
scroll to position [0, 0]
click at [123, 92] on span "Skills" at bounding box center [129, 90] width 19 height 7
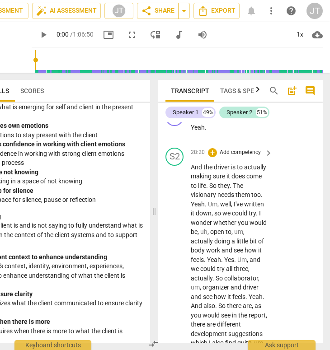
scroll to position [0, 77]
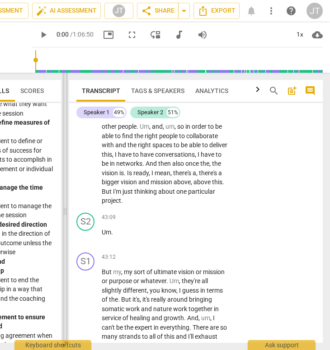
drag, startPoint x: 152, startPoint y: 212, endPoint x: 63, endPoint y: 215, distance: 89.1
click at [63, 215] on span at bounding box center [64, 211] width 5 height 277
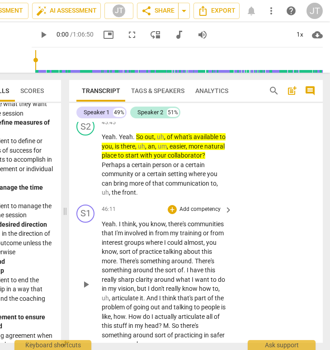
scroll to position [11858, 0]
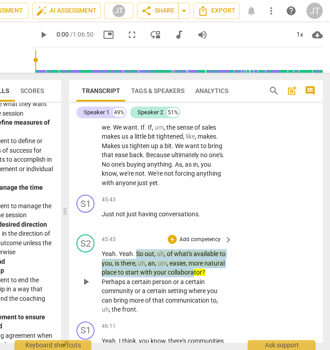
drag, startPoint x: 136, startPoint y: 217, endPoint x: 193, endPoint y: 235, distance: 58.9
click at [193, 249] on p "Yeah . Yeah . So out , uh , of what's available to you , is there , uh , an , u…" at bounding box center [165, 281] width 126 height 65
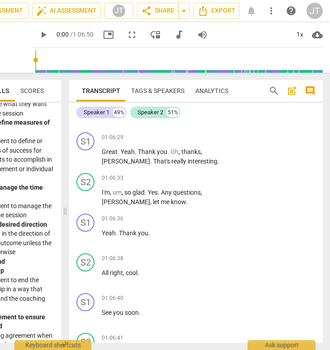
scroll to position [0, 77]
